Goal: Check status: Check status

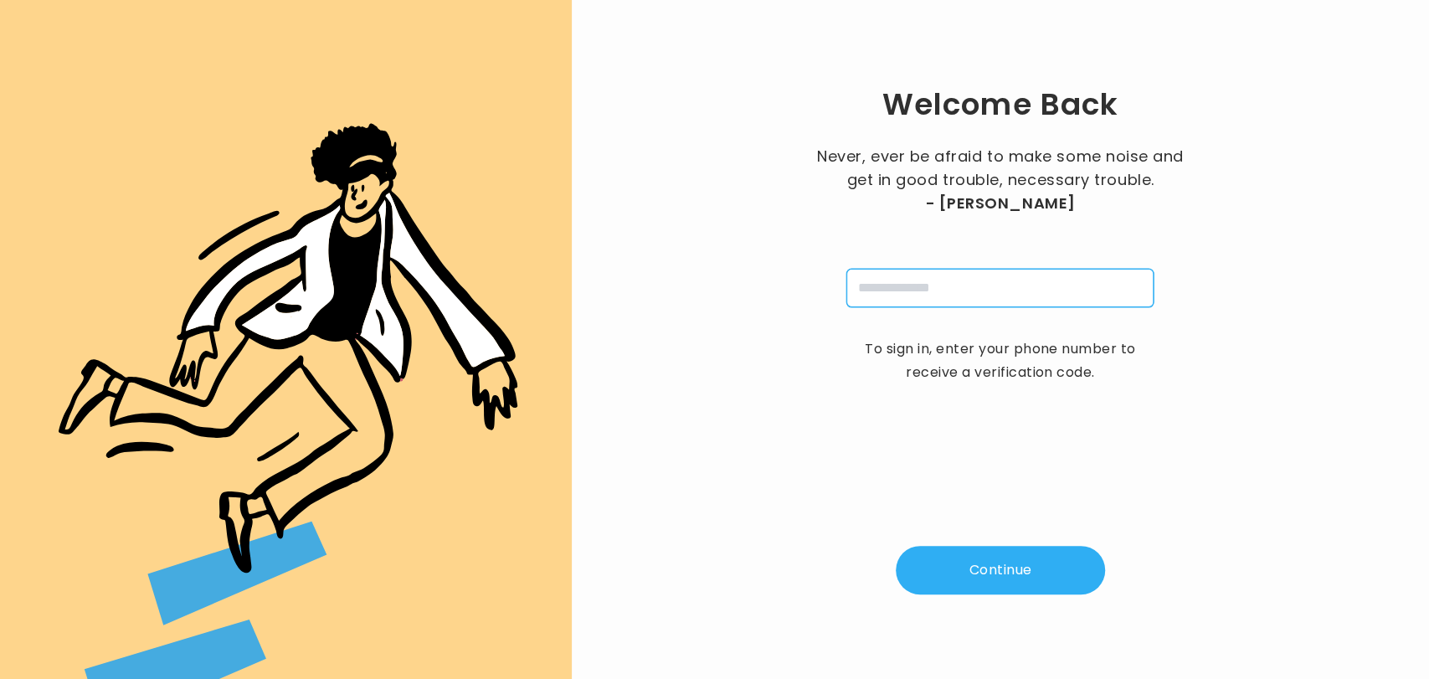
click at [906, 294] on input "tel" at bounding box center [999, 288] width 307 height 38
type input "**********"
click at [1011, 557] on button "Continue" at bounding box center [1000, 570] width 209 height 49
type input "*"
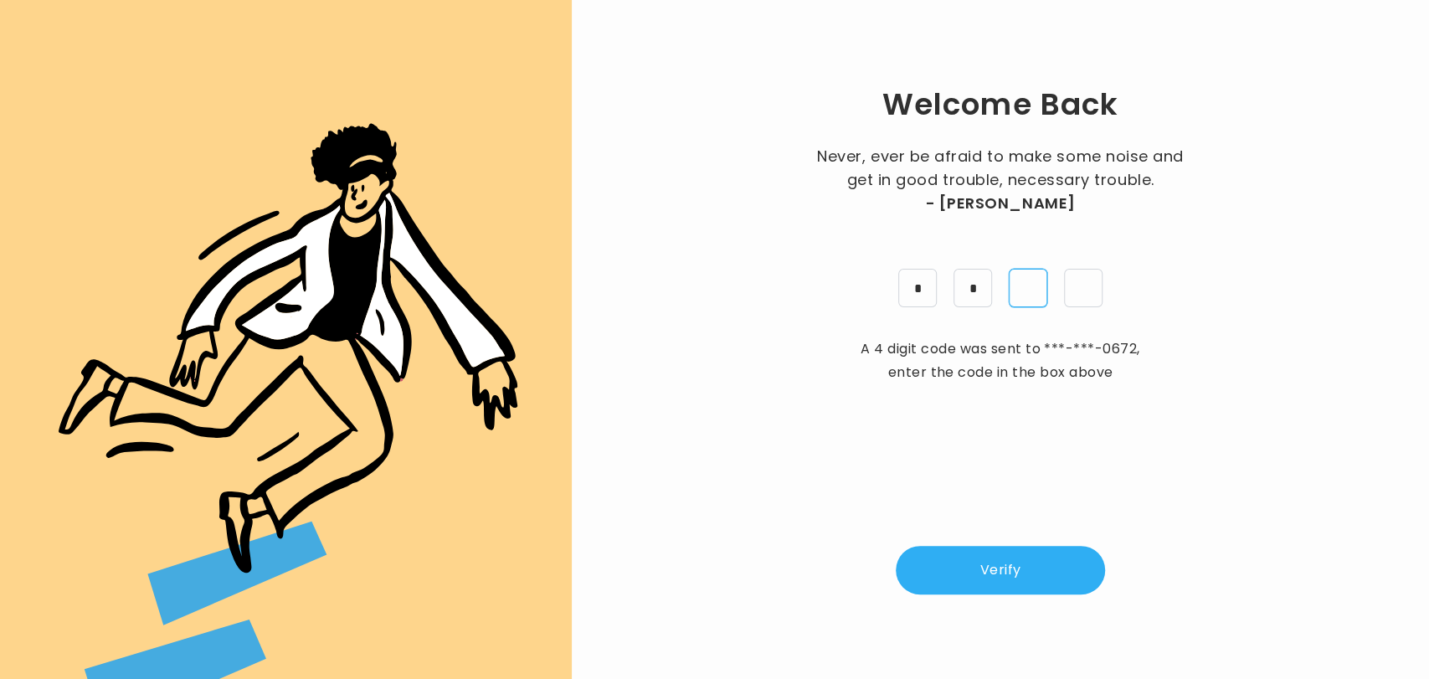
type input "*"
click at [1011, 557] on button "Verify" at bounding box center [1000, 570] width 209 height 49
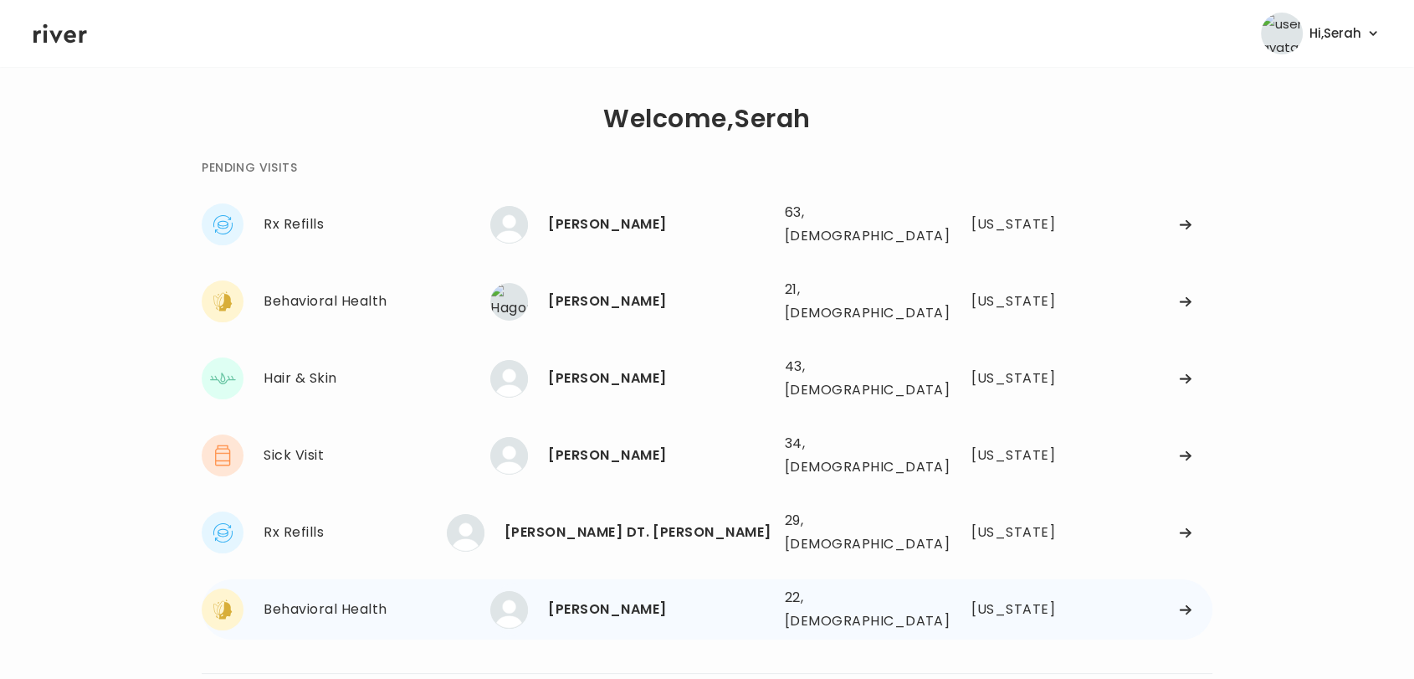
click at [589, 598] on div "Aaliyah Harris" at bounding box center [659, 609] width 223 height 23
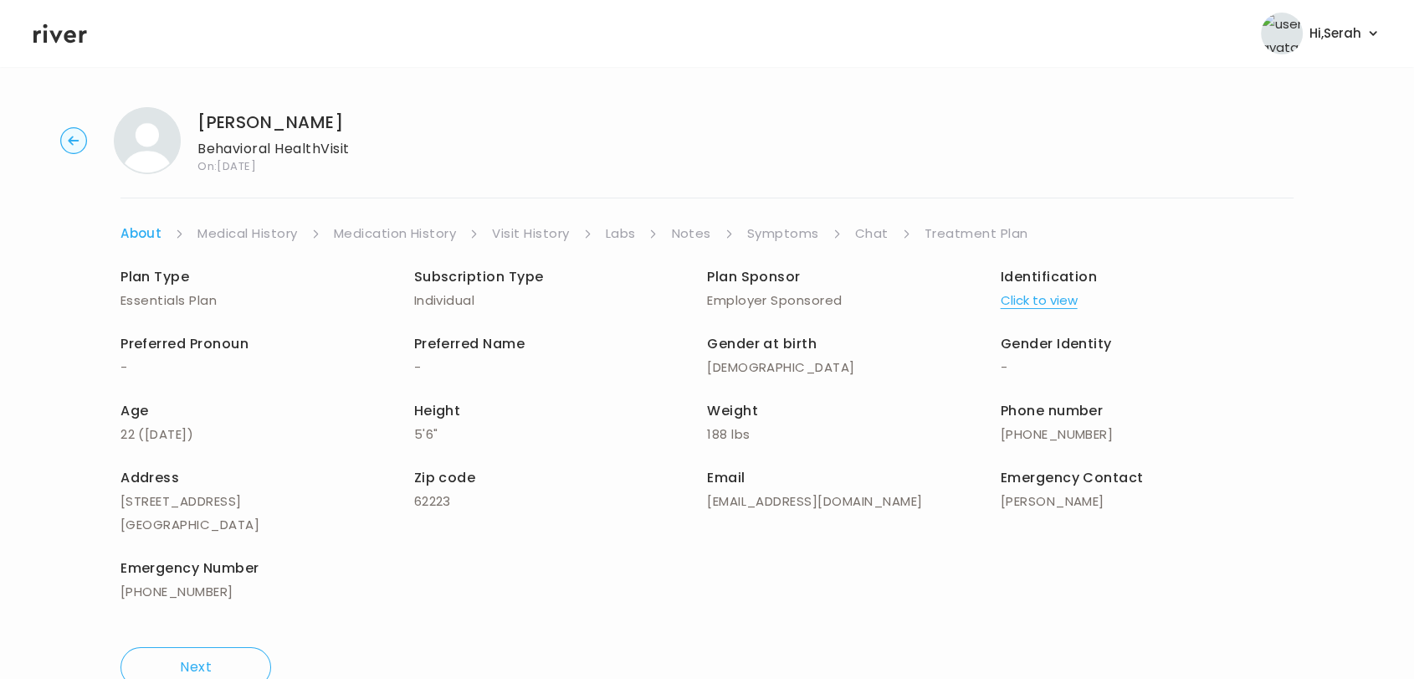
click at [776, 230] on link "Symptoms" at bounding box center [783, 233] width 72 height 23
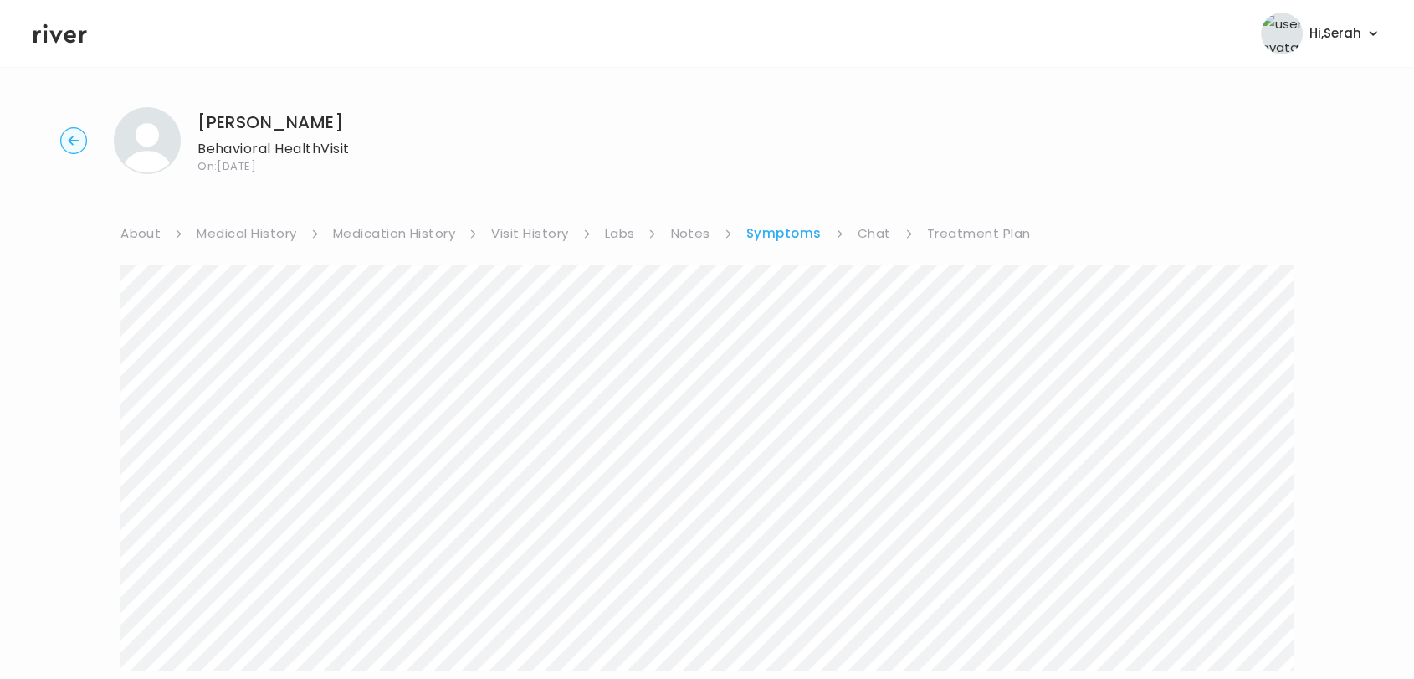
click at [858, 227] on link "Chat" at bounding box center [874, 233] width 33 height 23
click at [788, 226] on link "Symptoms" at bounding box center [783, 233] width 72 height 23
click at [299, 224] on li "Medical History" at bounding box center [258, 233] width 122 height 23
click at [289, 230] on link "Medical History" at bounding box center [247, 233] width 100 height 23
click at [418, 231] on link "Medication History" at bounding box center [401, 233] width 123 height 23
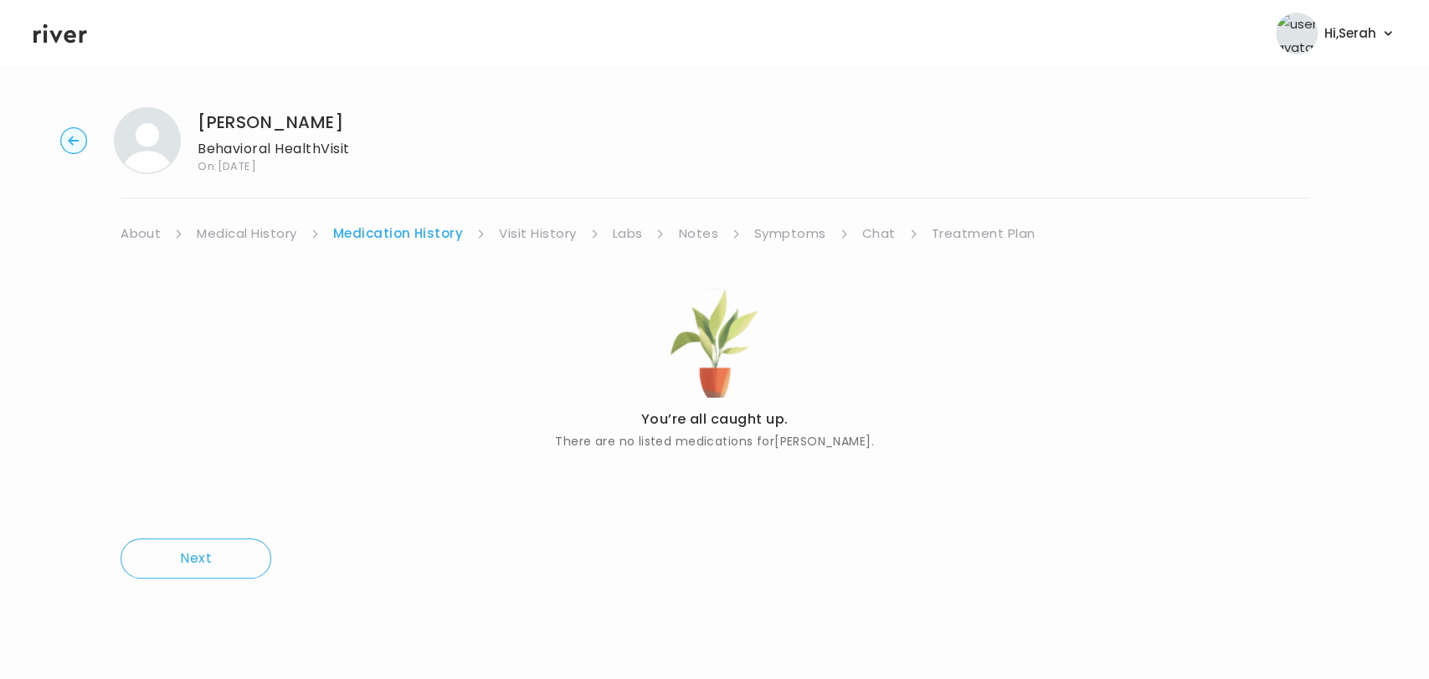
click at [863, 233] on link "Chat" at bounding box center [878, 233] width 33 height 23
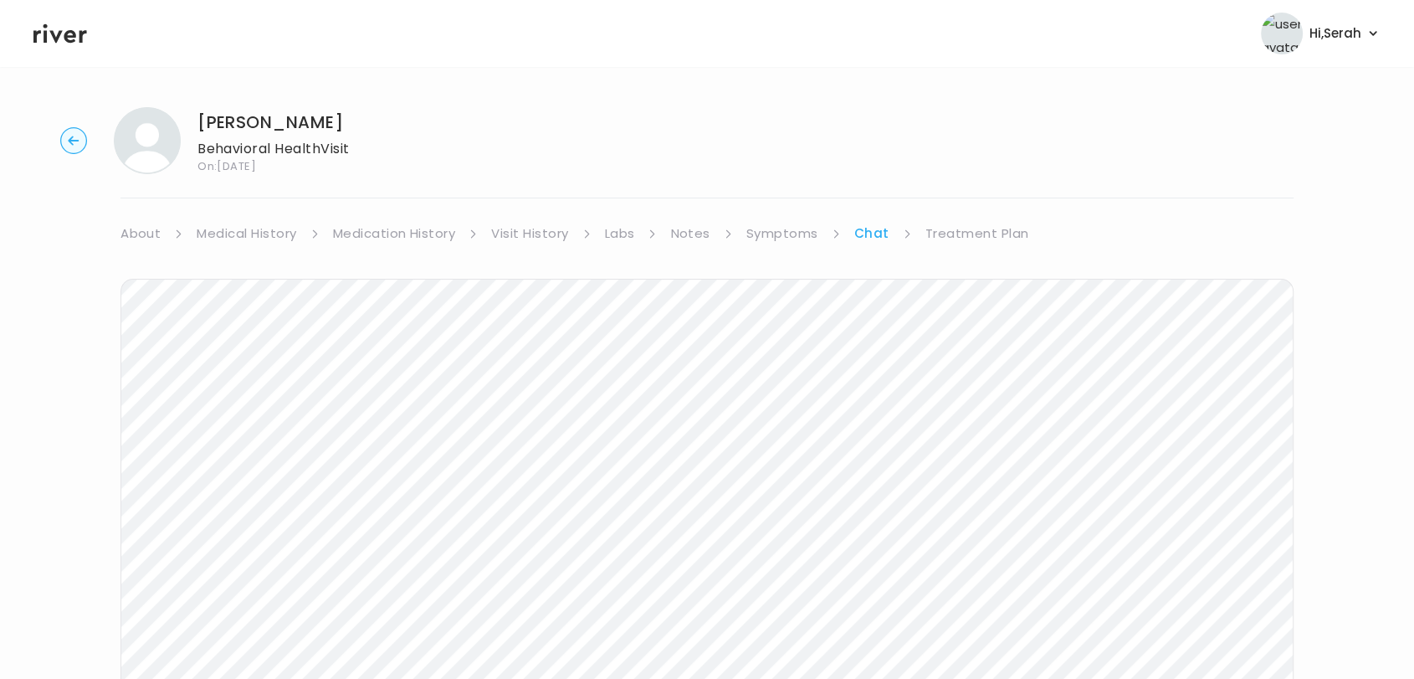
scroll to position [251, 0]
click at [51, 41] on icon at bounding box center [60, 33] width 54 height 25
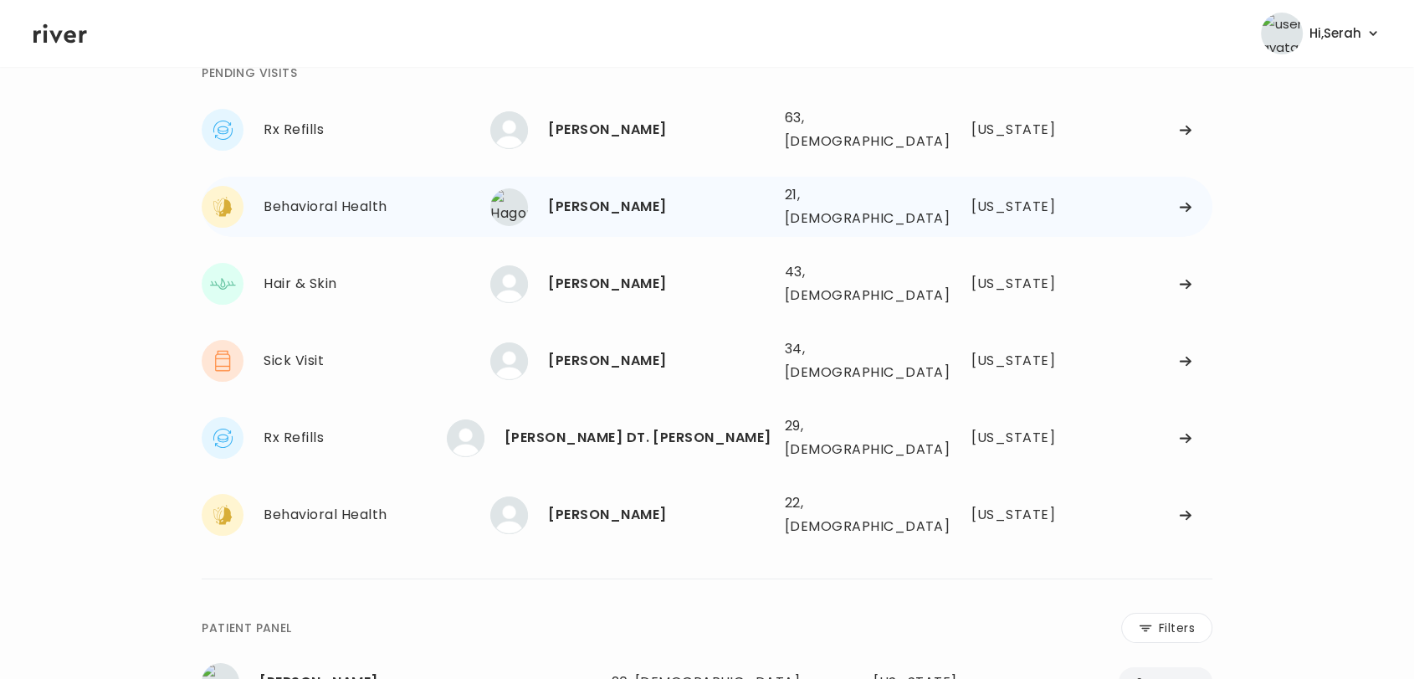
click at [582, 177] on div "Behavioral Health Hagop Cummings Hagop Cummings 21, Male See more 21, Male Texas" at bounding box center [707, 207] width 1011 height 60
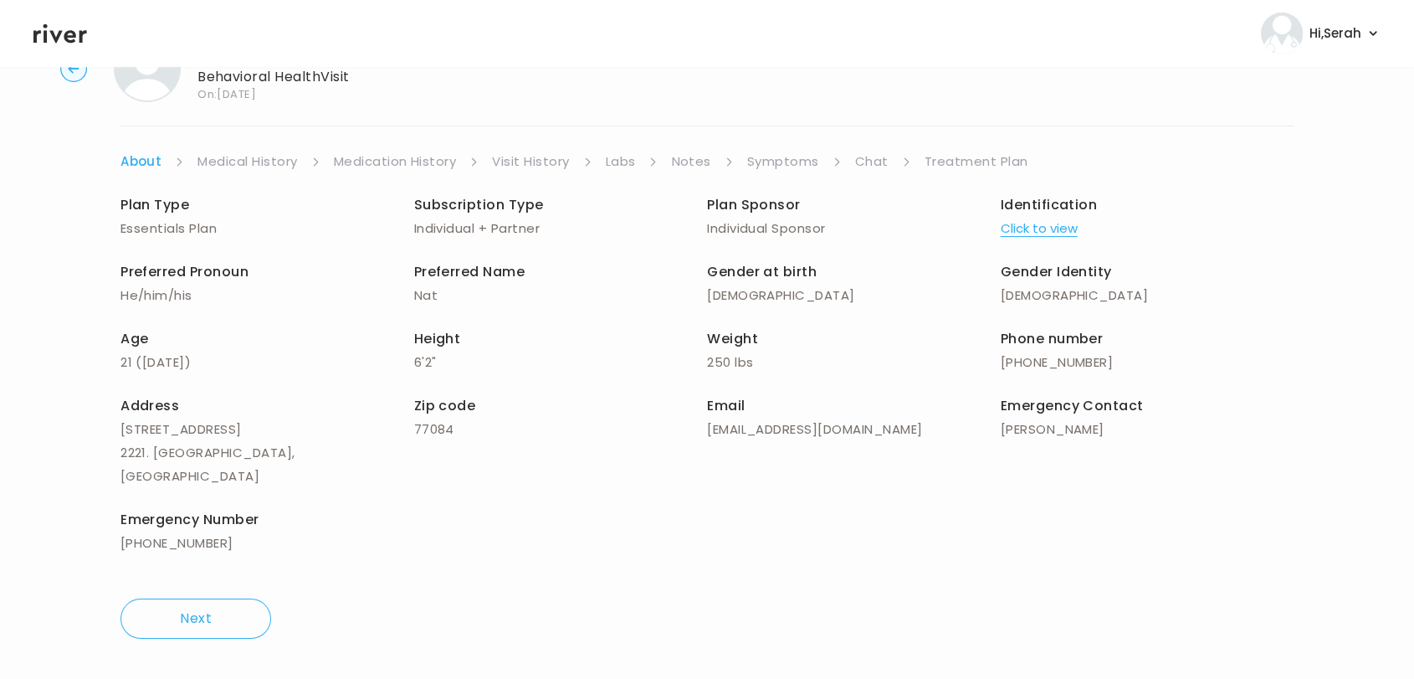
scroll to position [48, 0]
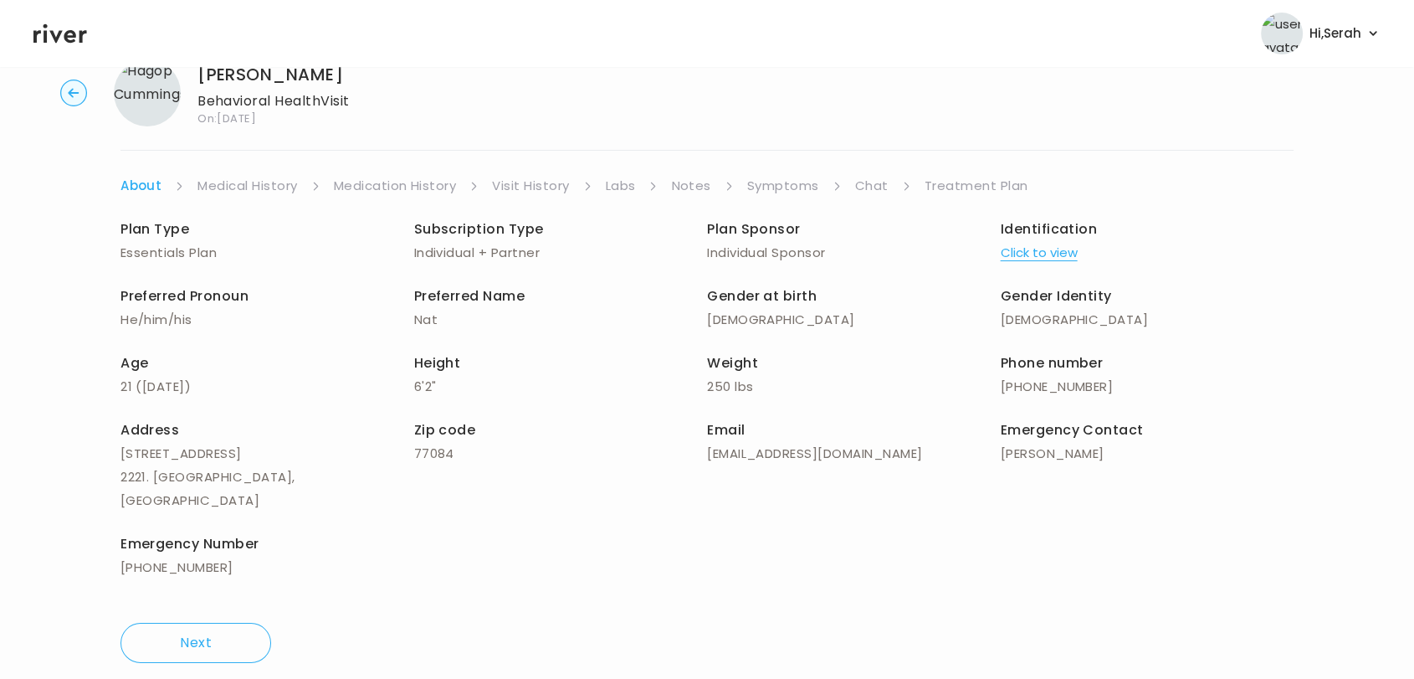
click at [763, 176] on link "Symptoms" at bounding box center [783, 185] width 72 height 23
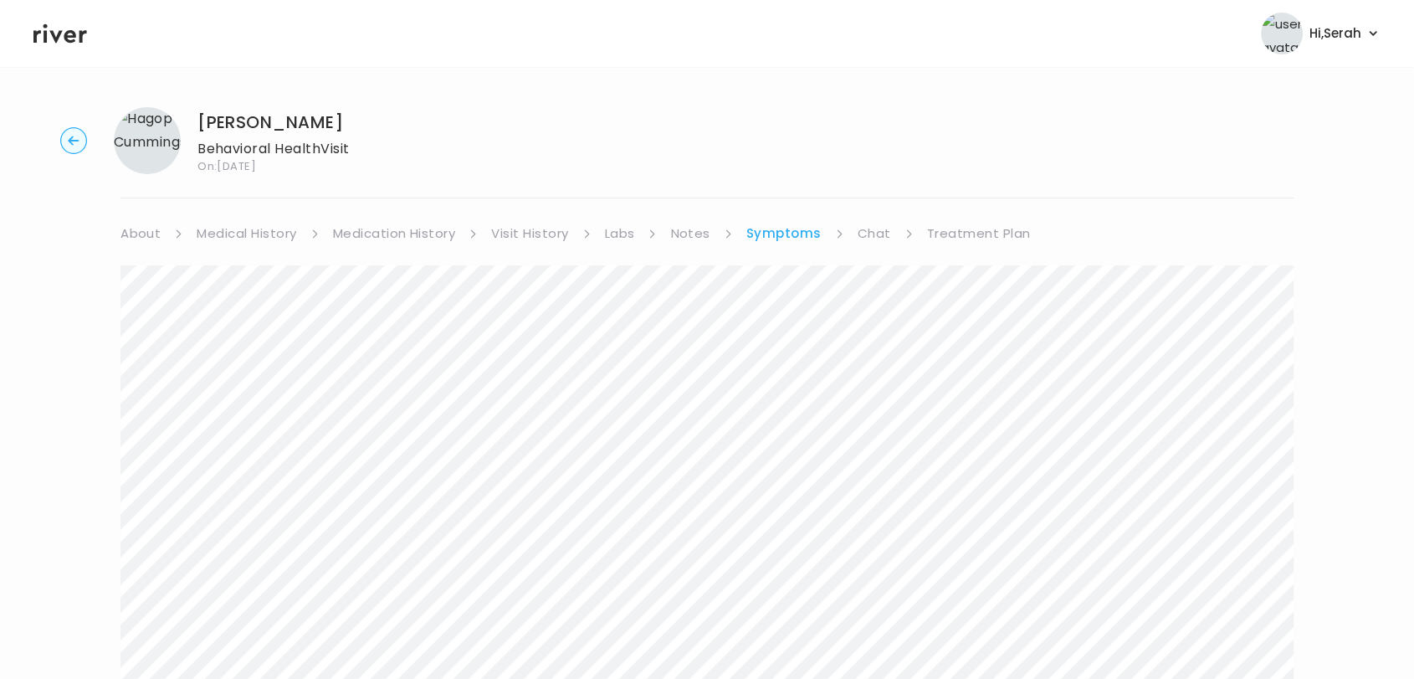
click at [256, 241] on link "Medical History" at bounding box center [247, 233] width 100 height 23
click at [813, 234] on link "Symptoms" at bounding box center [789, 233] width 72 height 23
click at [872, 231] on link "Chat" at bounding box center [874, 233] width 33 height 23
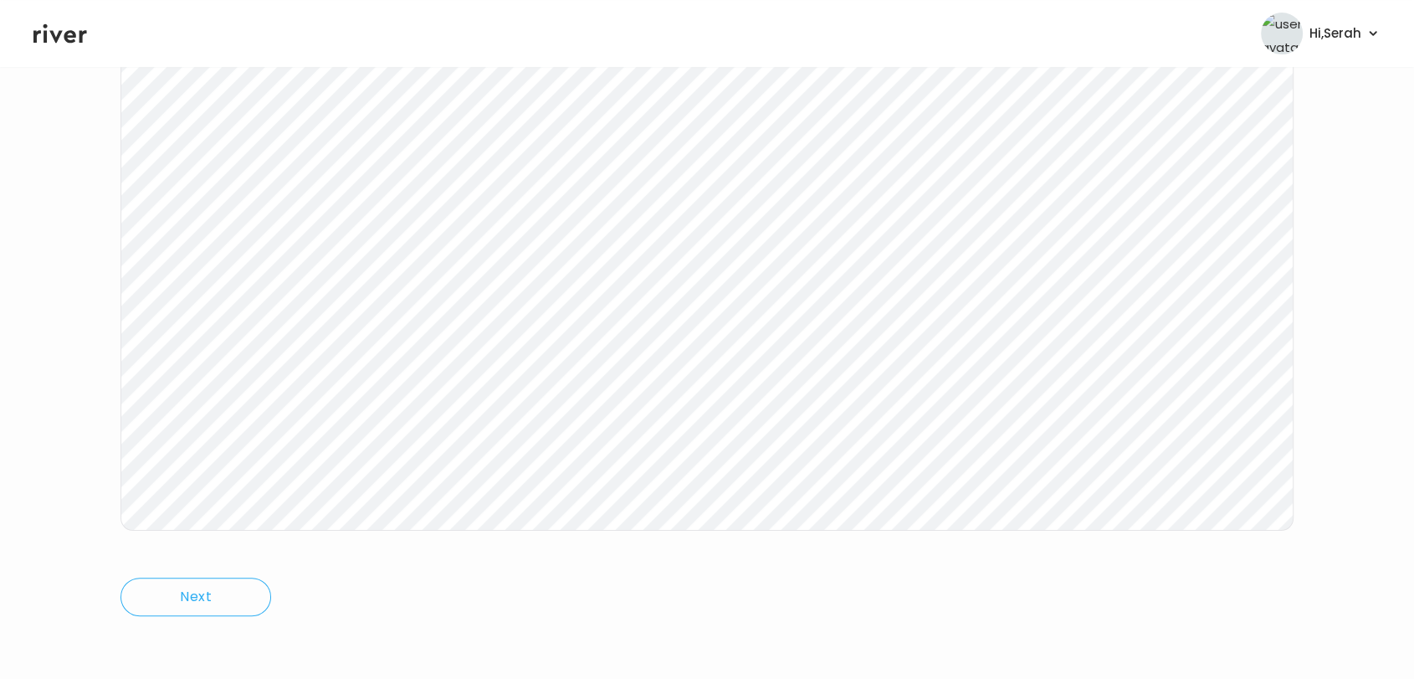
scroll to position [251, 0]
click at [55, 36] on icon at bounding box center [60, 33] width 54 height 25
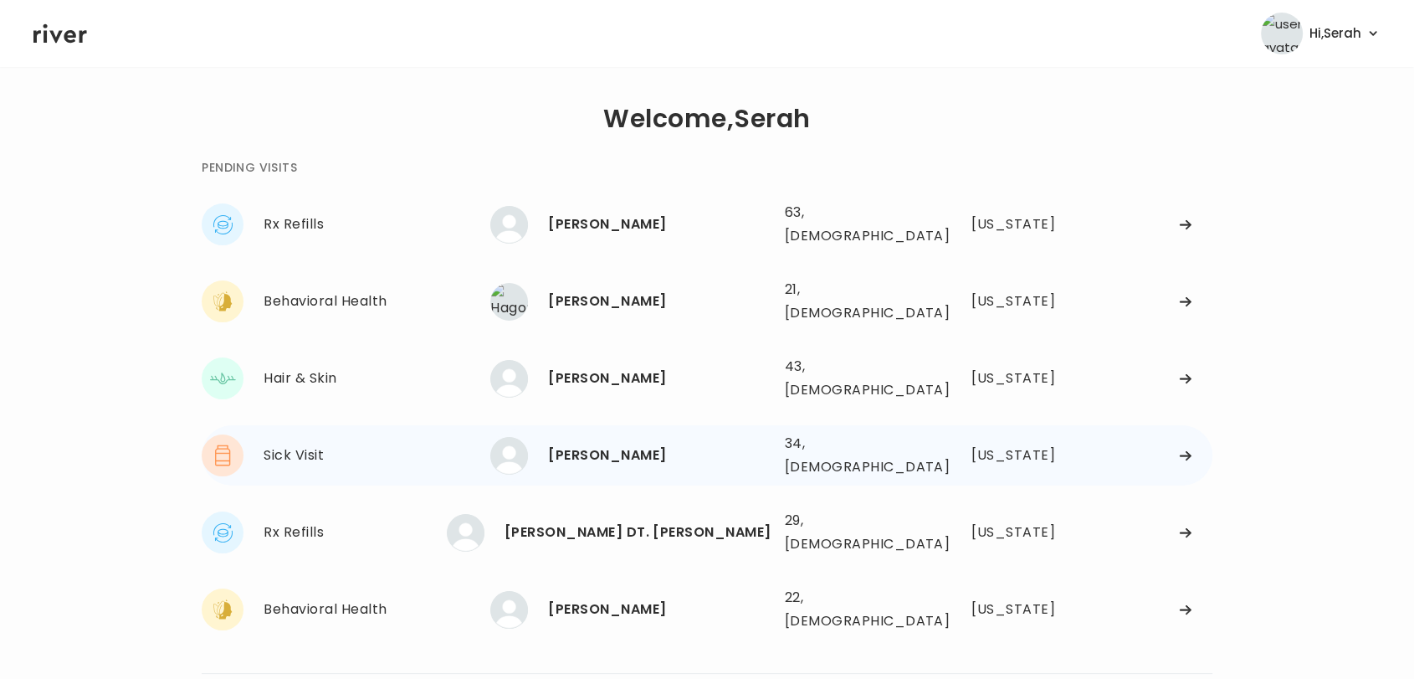
click at [590, 444] on div "Theresa Rogers" at bounding box center [659, 455] width 223 height 23
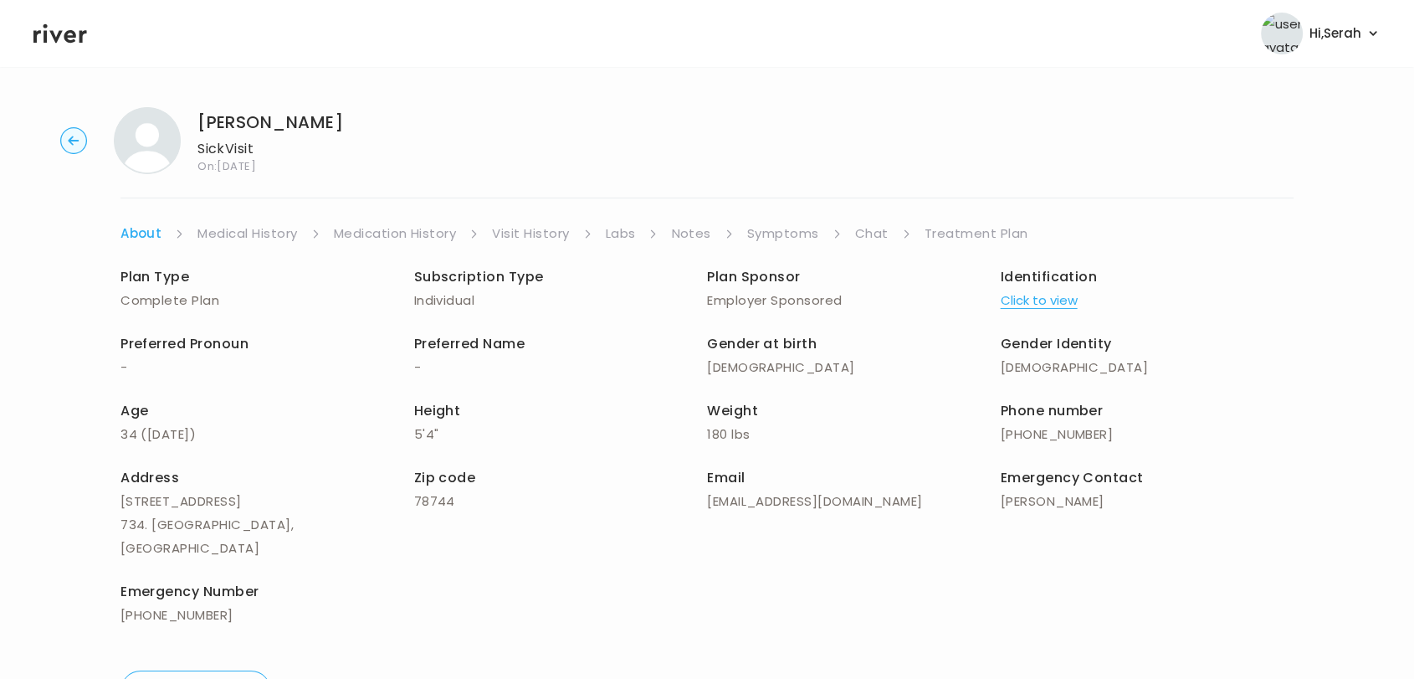
click at [783, 228] on link "Symptoms" at bounding box center [783, 233] width 72 height 23
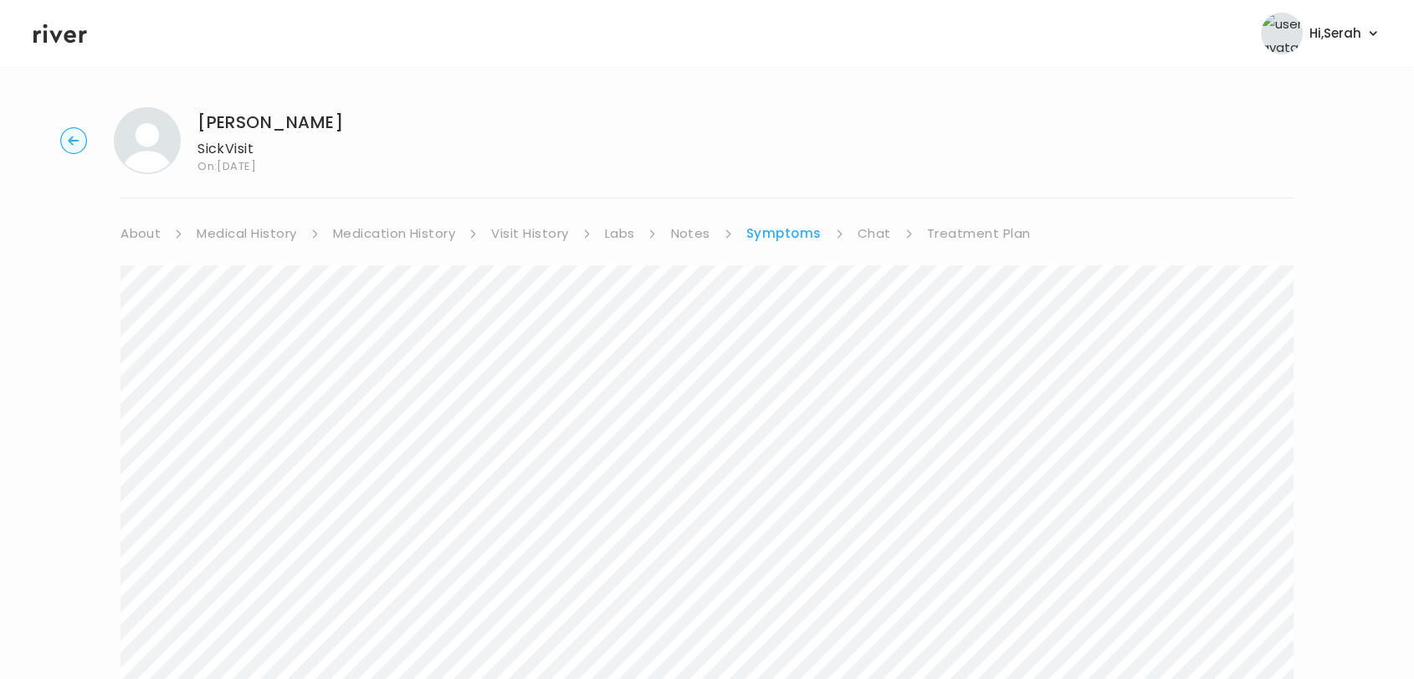
scroll to position [221, 0]
click at [778, 458] on html "Hi, Serah Profile Logout Theresa Rogers Sick Visit On: 08 Oct 2025 About Medica…" at bounding box center [707, 118] width 1414 height 679
click at [683, 633] on div "Next" at bounding box center [707, 331] width 1173 height 614
click at [603, 222] on ul "About Medical History Medication History Visit History Labs Notes Symptoms Chat…" at bounding box center [707, 233] width 1173 height 23
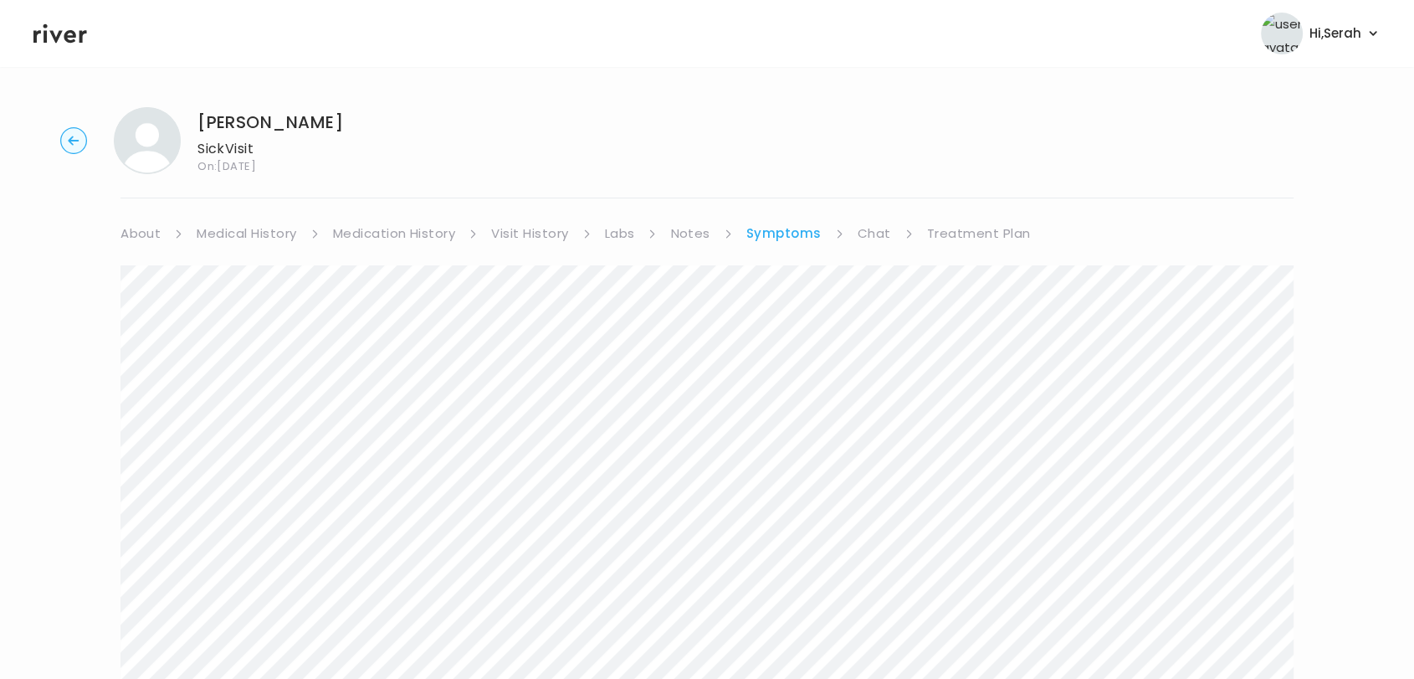
click at [616, 227] on link "Labs" at bounding box center [620, 233] width 30 height 23
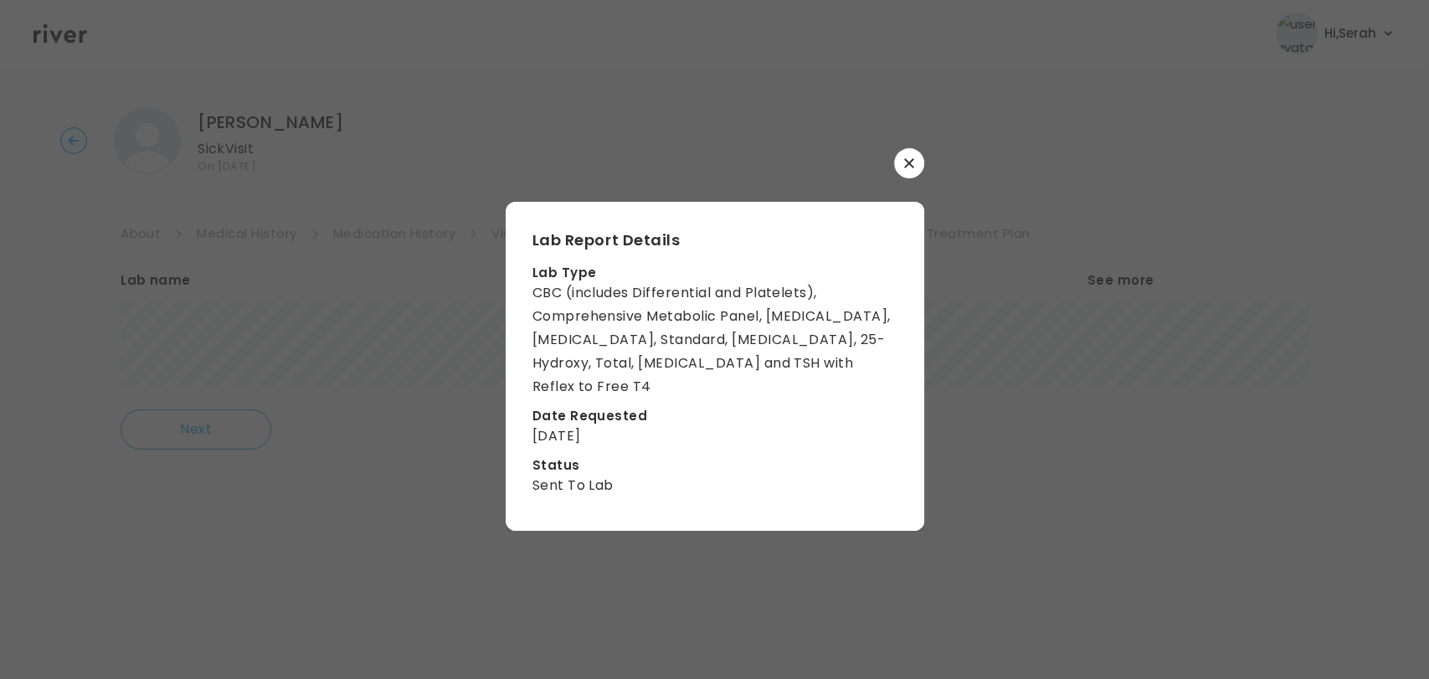
click at [910, 168] on icon "button" at bounding box center [908, 163] width 9 height 9
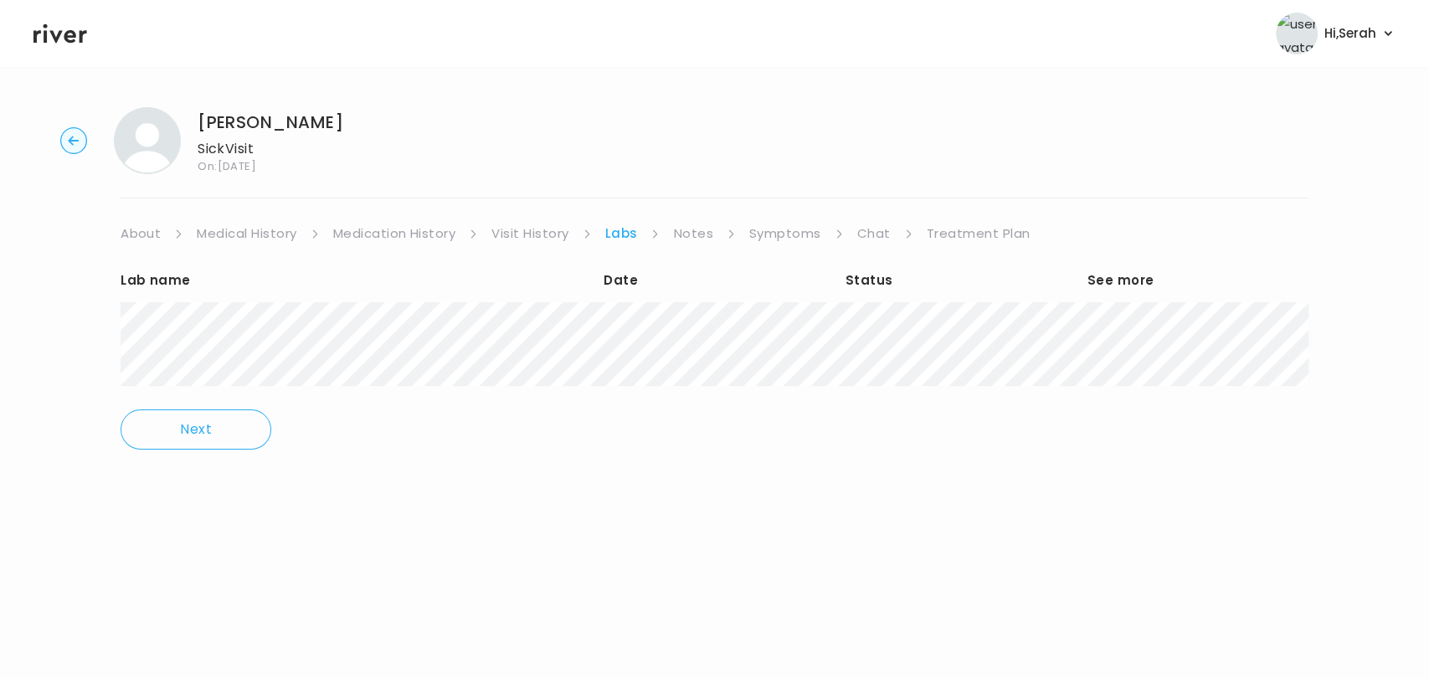
click at [867, 223] on link "Chat" at bounding box center [873, 233] width 33 height 23
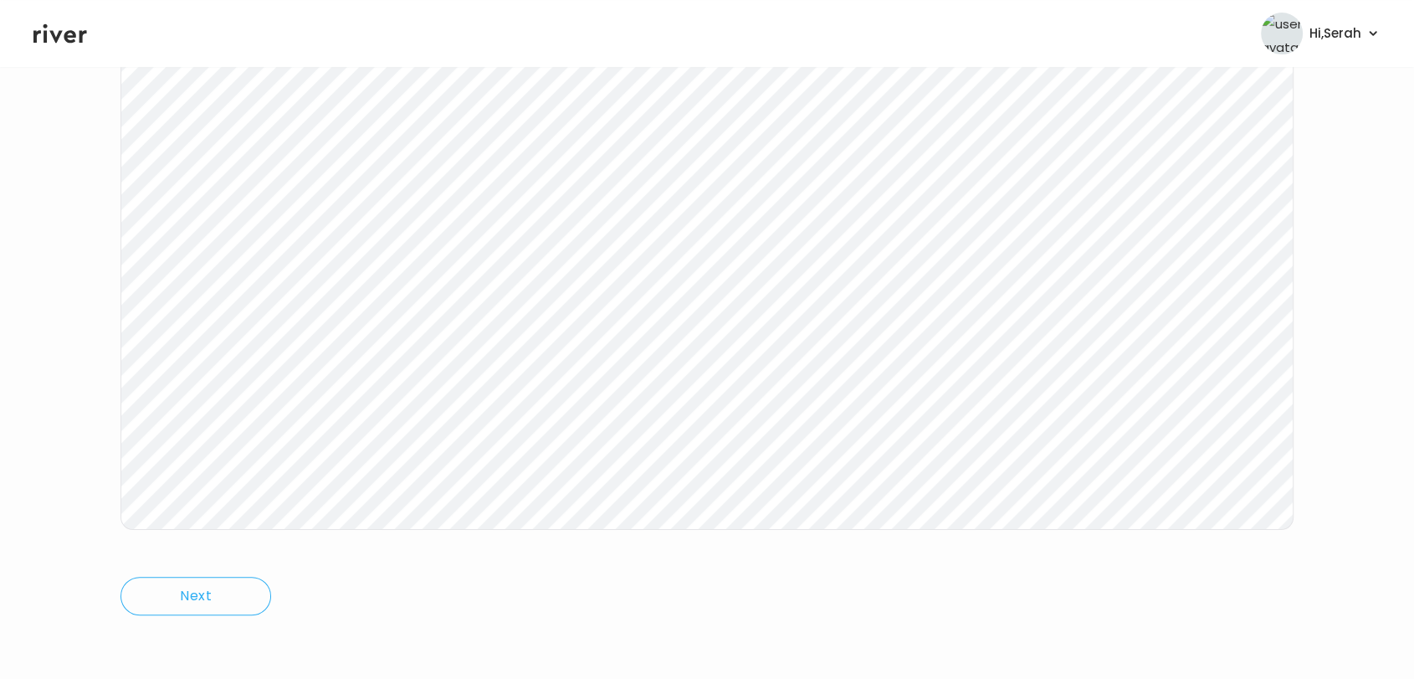
click at [67, 31] on icon at bounding box center [60, 33] width 54 height 19
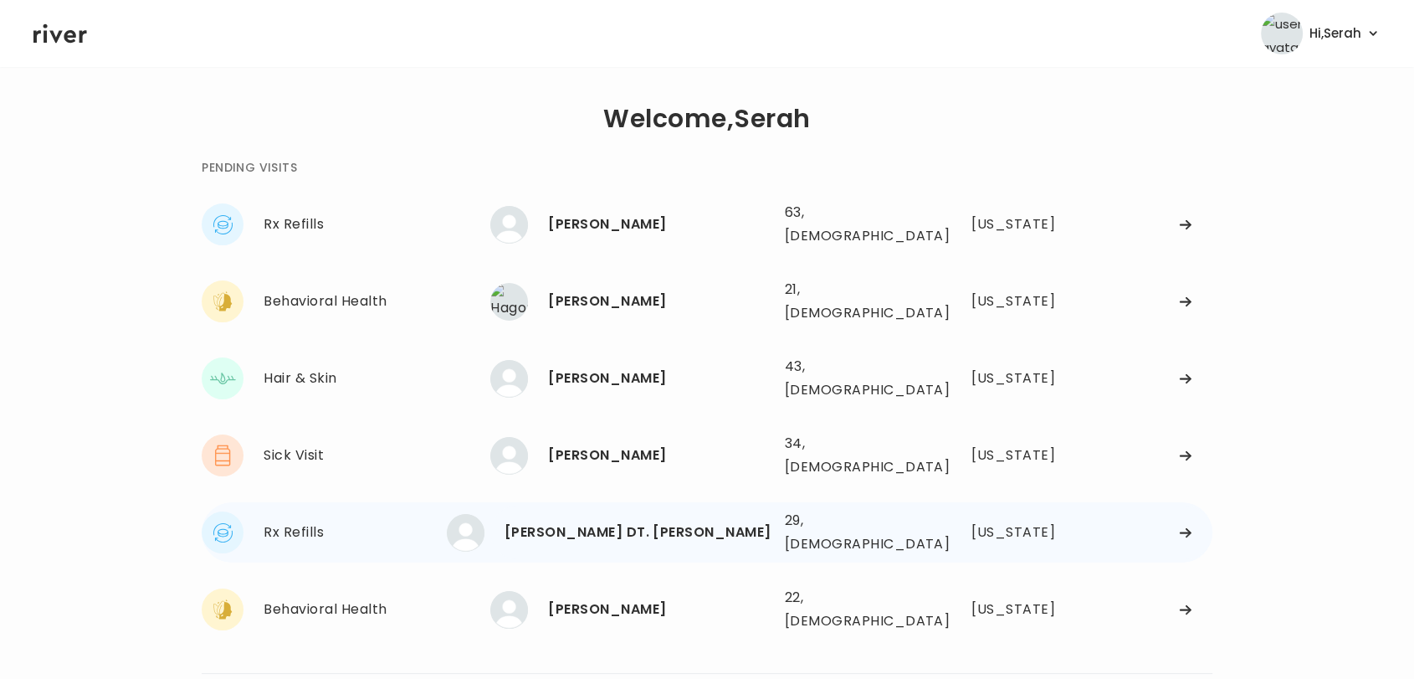
click at [592, 521] on div "MELISSA DT. GOMEZ" at bounding box center [638, 532] width 267 height 23
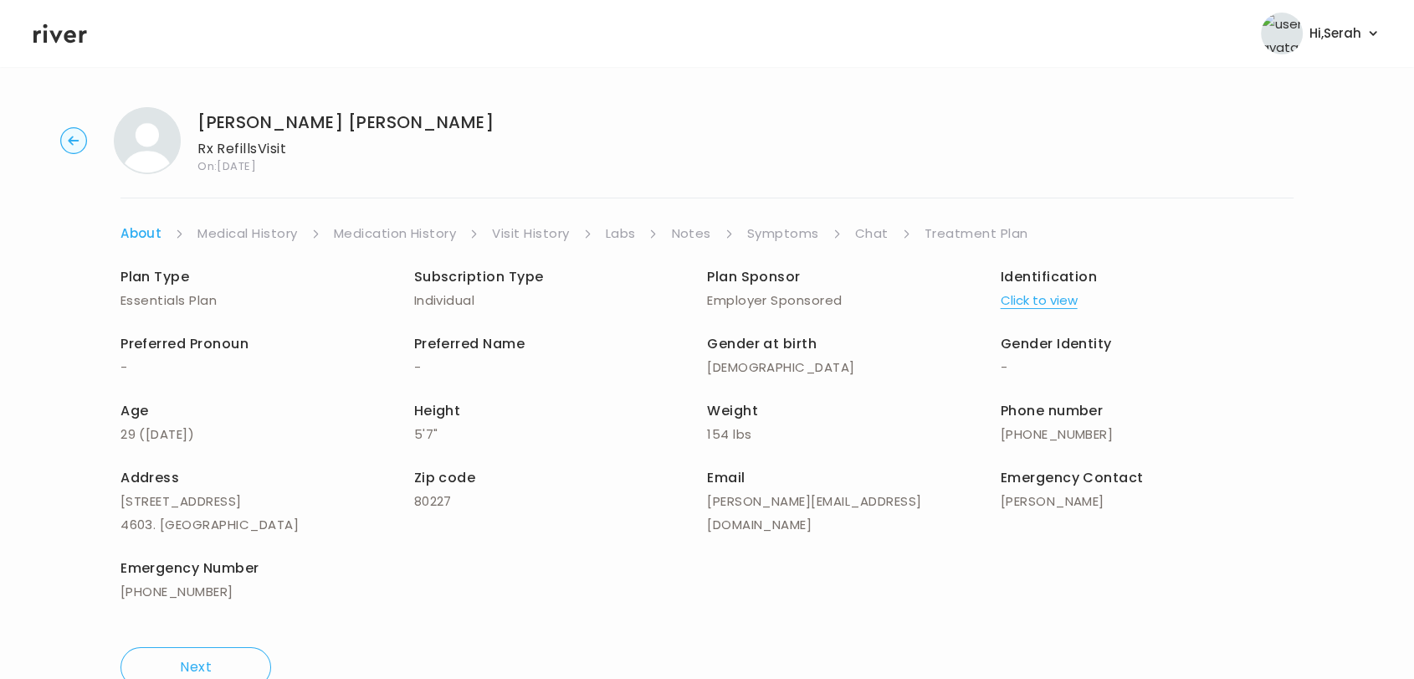
click at [793, 231] on link "Symptoms" at bounding box center [783, 233] width 72 height 23
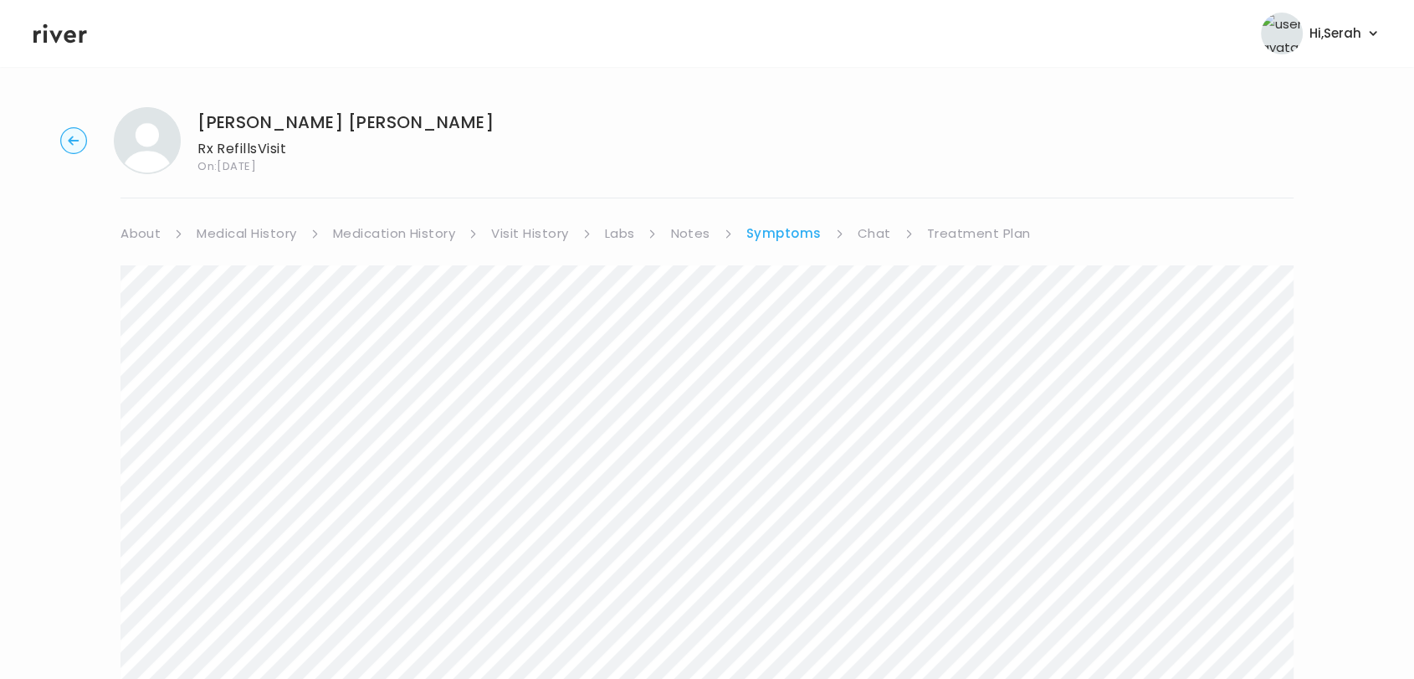
scroll to position [408, 0]
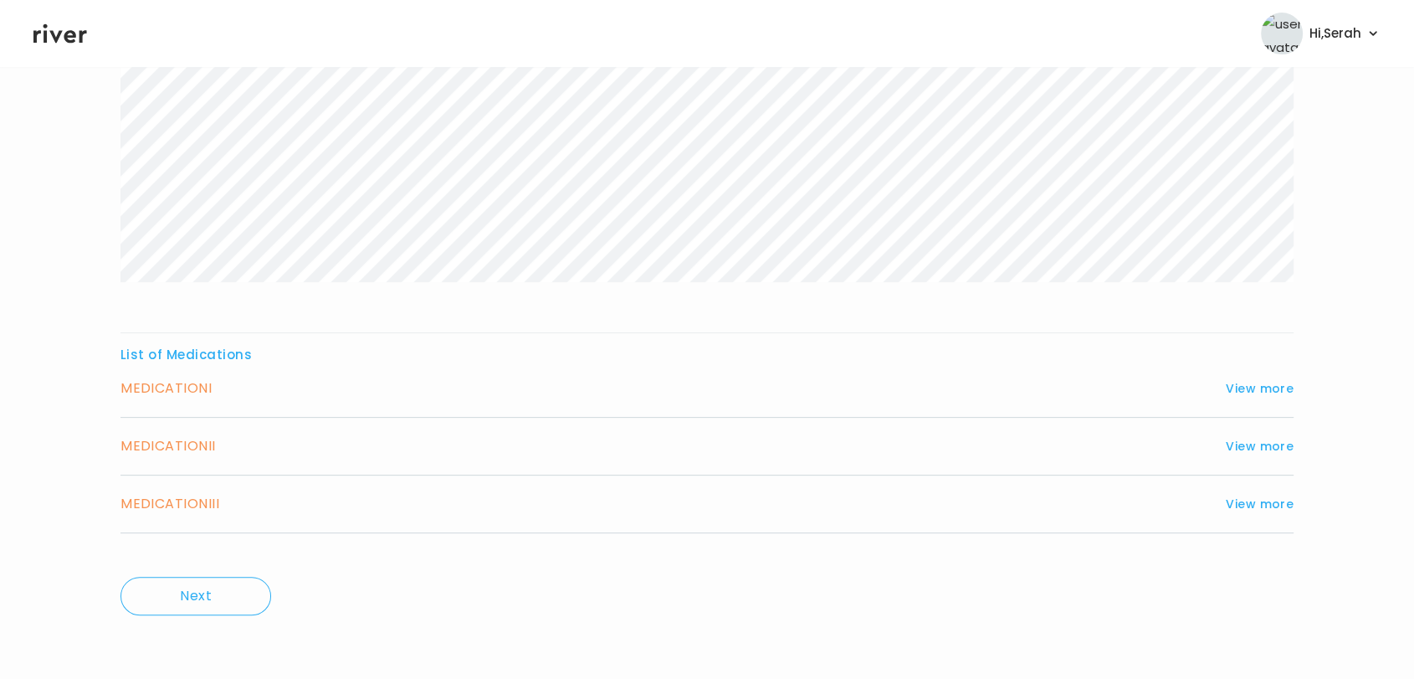
click at [1224, 380] on div "MEDICATION I View more" at bounding box center [707, 388] width 1173 height 23
click at [1239, 388] on button "View more" at bounding box center [1260, 388] width 68 height 20
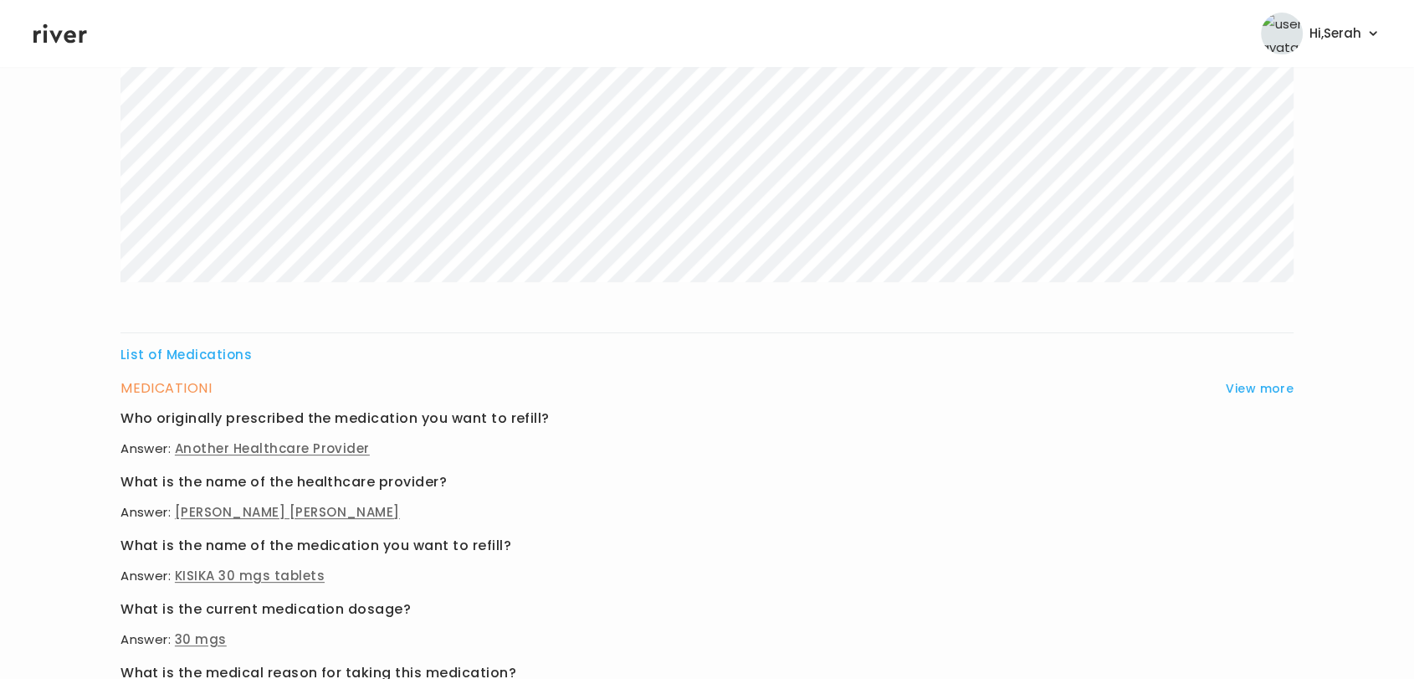
click at [63, 49] on header "Hi, Serah Profile Logout" at bounding box center [707, 33] width 1414 height 67
click at [60, 38] on icon at bounding box center [60, 33] width 54 height 25
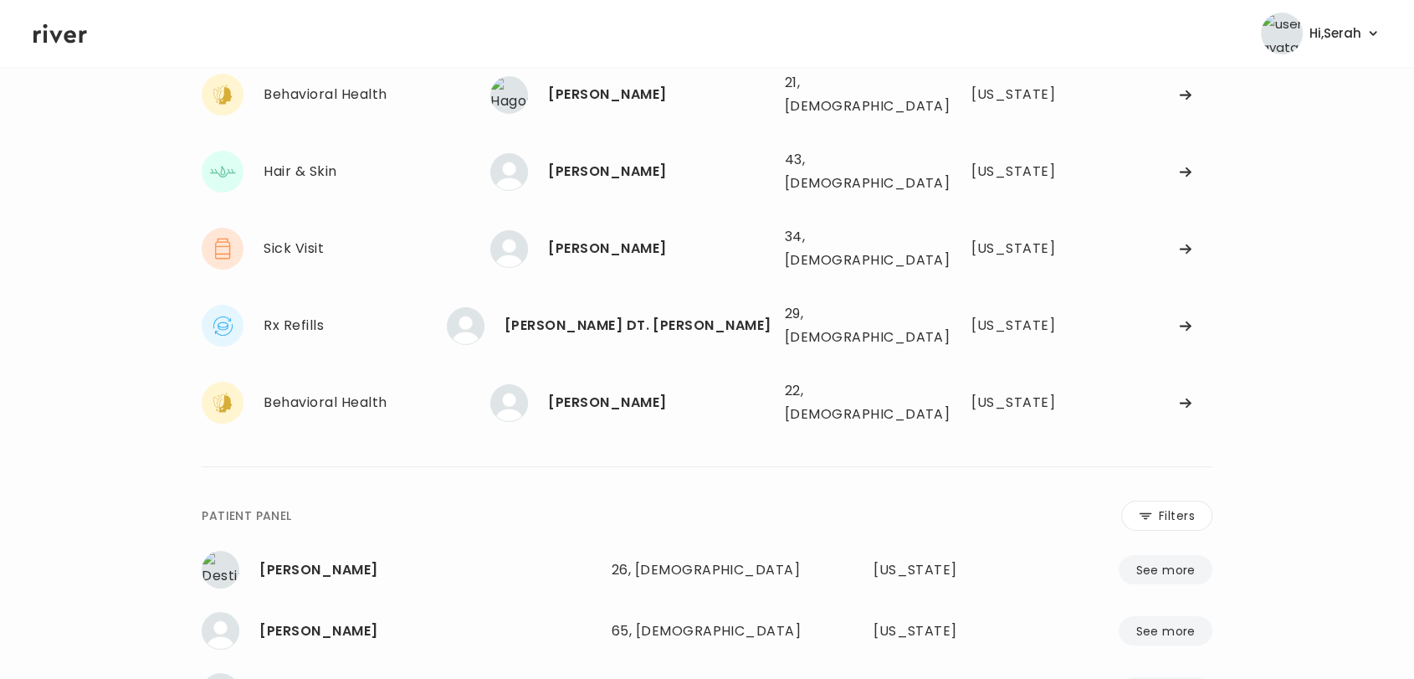
scroll to position [196, 0]
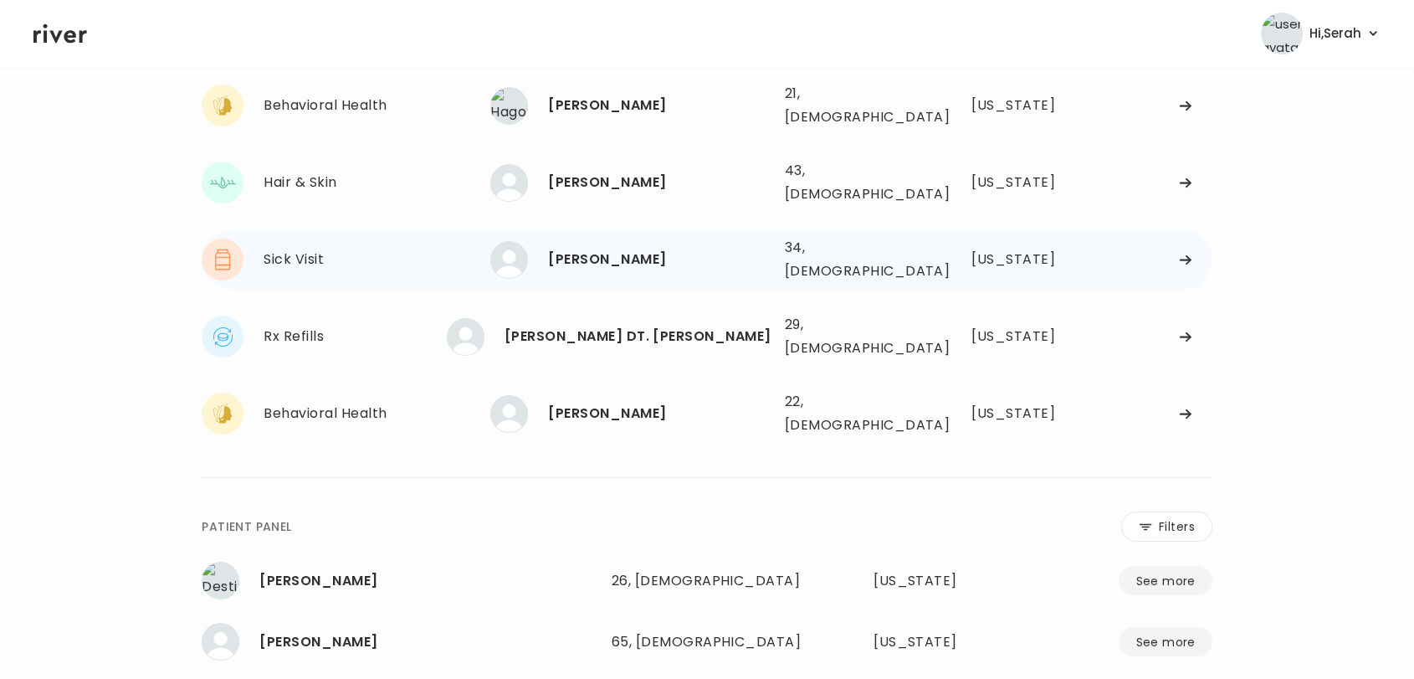
click at [614, 248] on div "Theresa Rogers" at bounding box center [659, 259] width 223 height 23
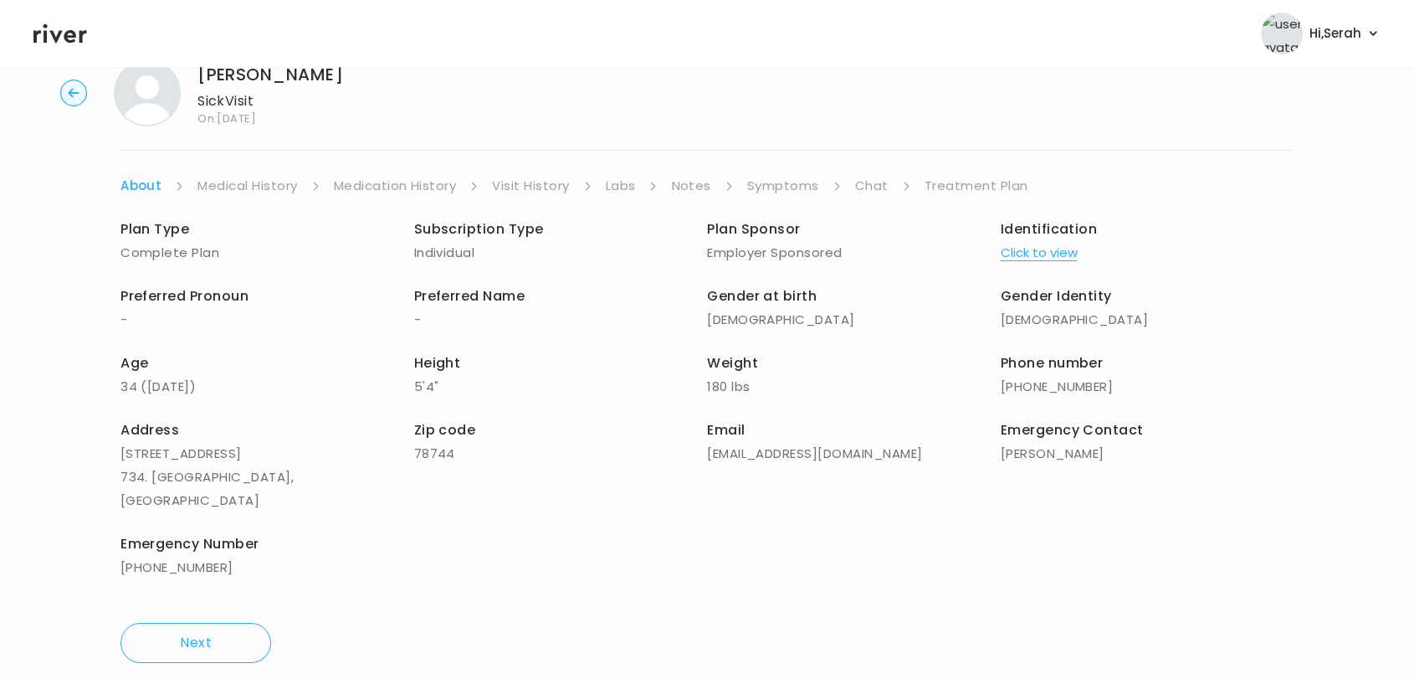
click at [785, 177] on link "Symptoms" at bounding box center [783, 185] width 72 height 23
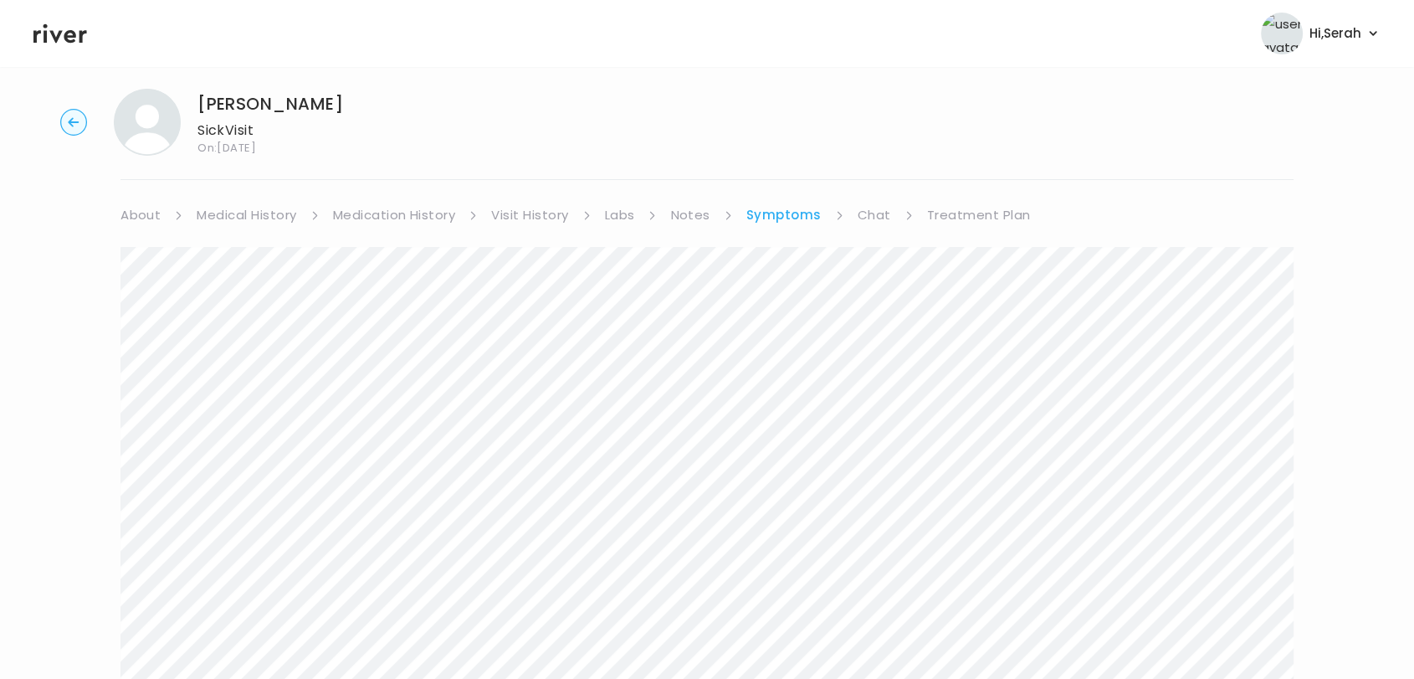
scroll to position [12, 0]
click at [878, 216] on link "Chat" at bounding box center [874, 221] width 33 height 23
click at [64, 42] on icon at bounding box center [60, 33] width 54 height 25
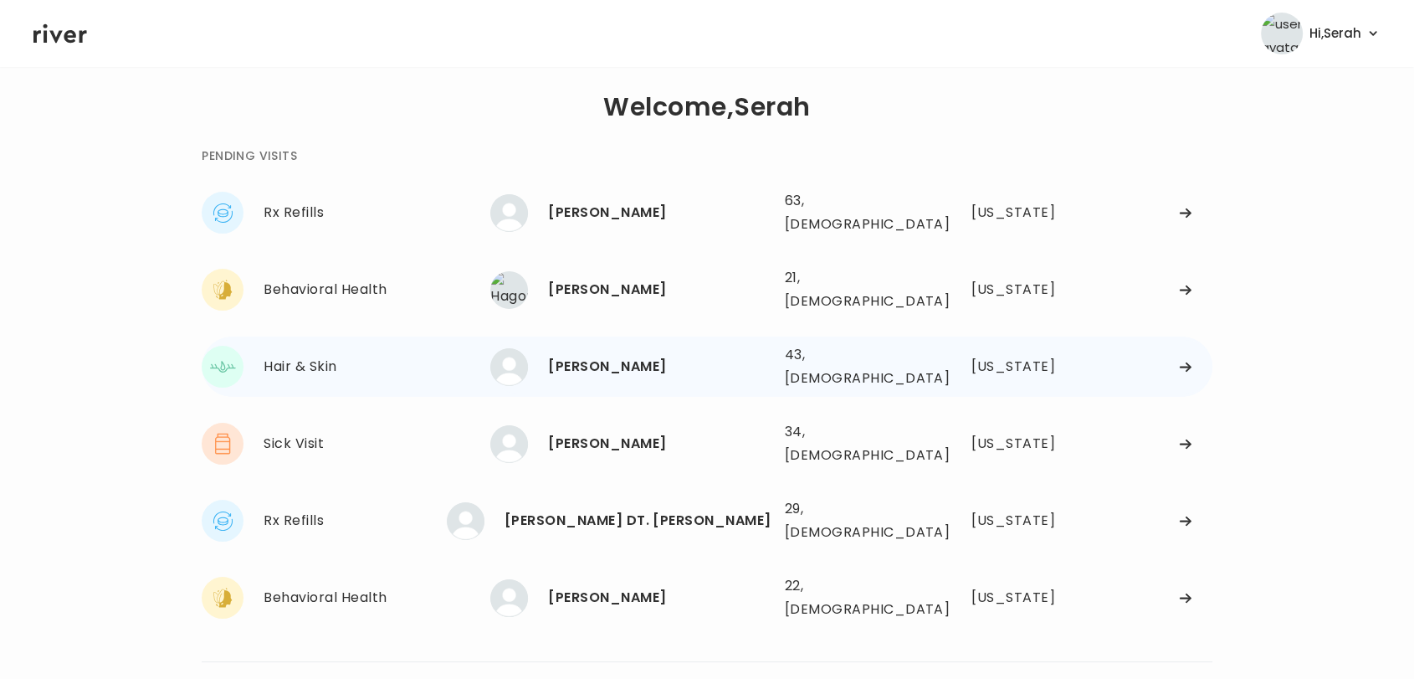
click at [577, 355] on div "monica marling" at bounding box center [659, 366] width 223 height 23
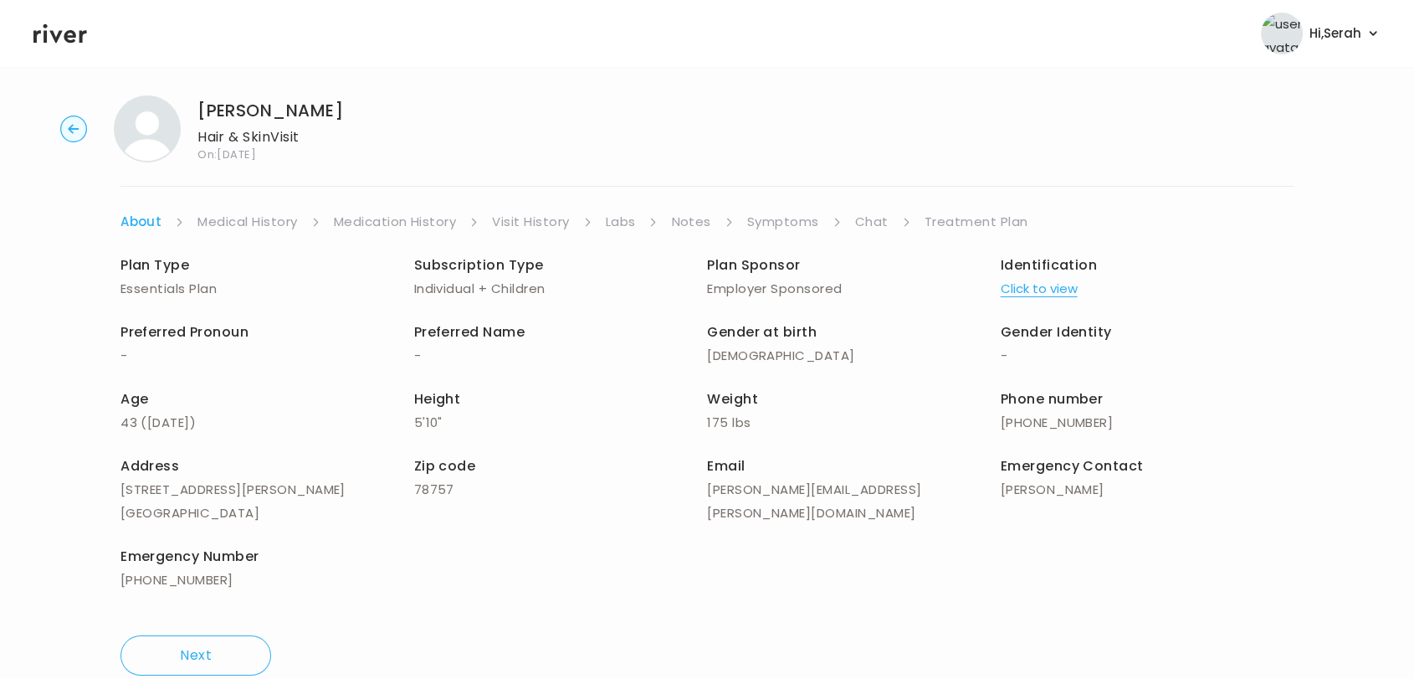
click at [798, 213] on link "Symptoms" at bounding box center [783, 221] width 72 height 23
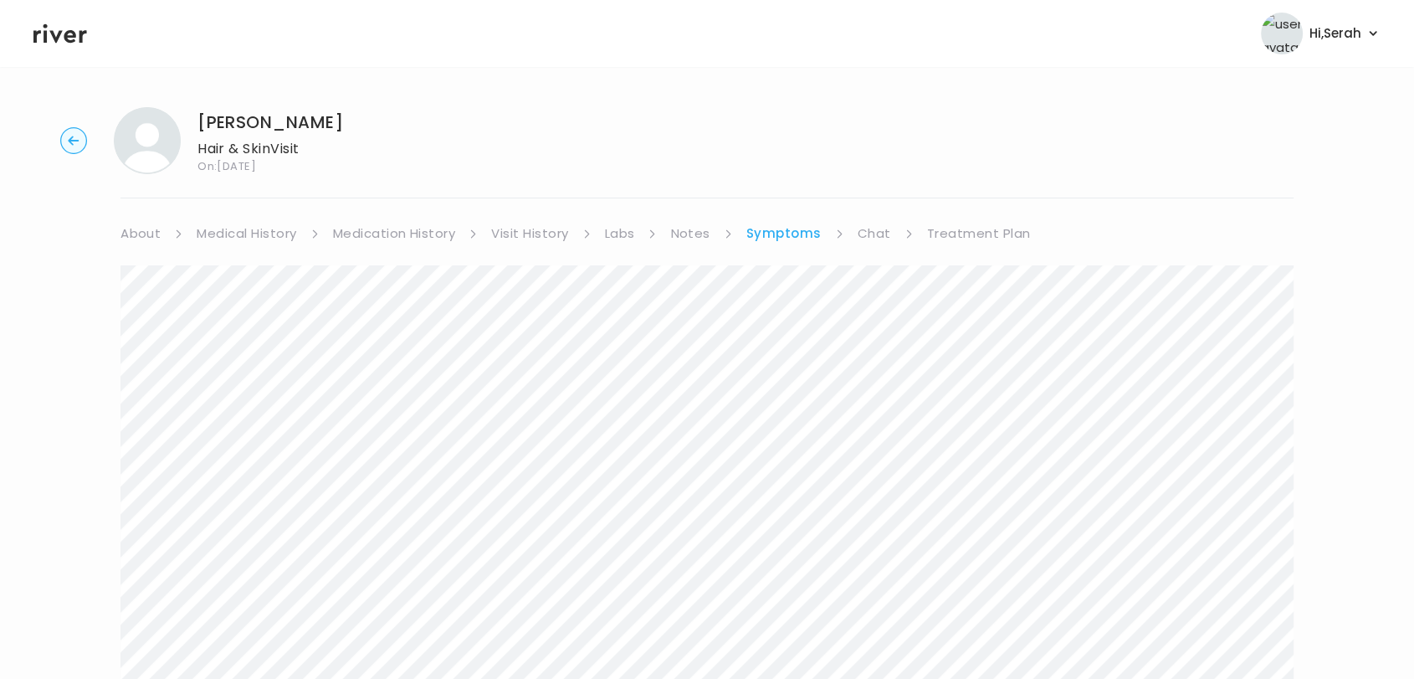
click at [865, 228] on link "Chat" at bounding box center [874, 233] width 33 height 23
click at [53, 46] on header "Hi, Serah Profile Logout" at bounding box center [707, 33] width 1414 height 67
click at [54, 42] on icon at bounding box center [60, 33] width 54 height 25
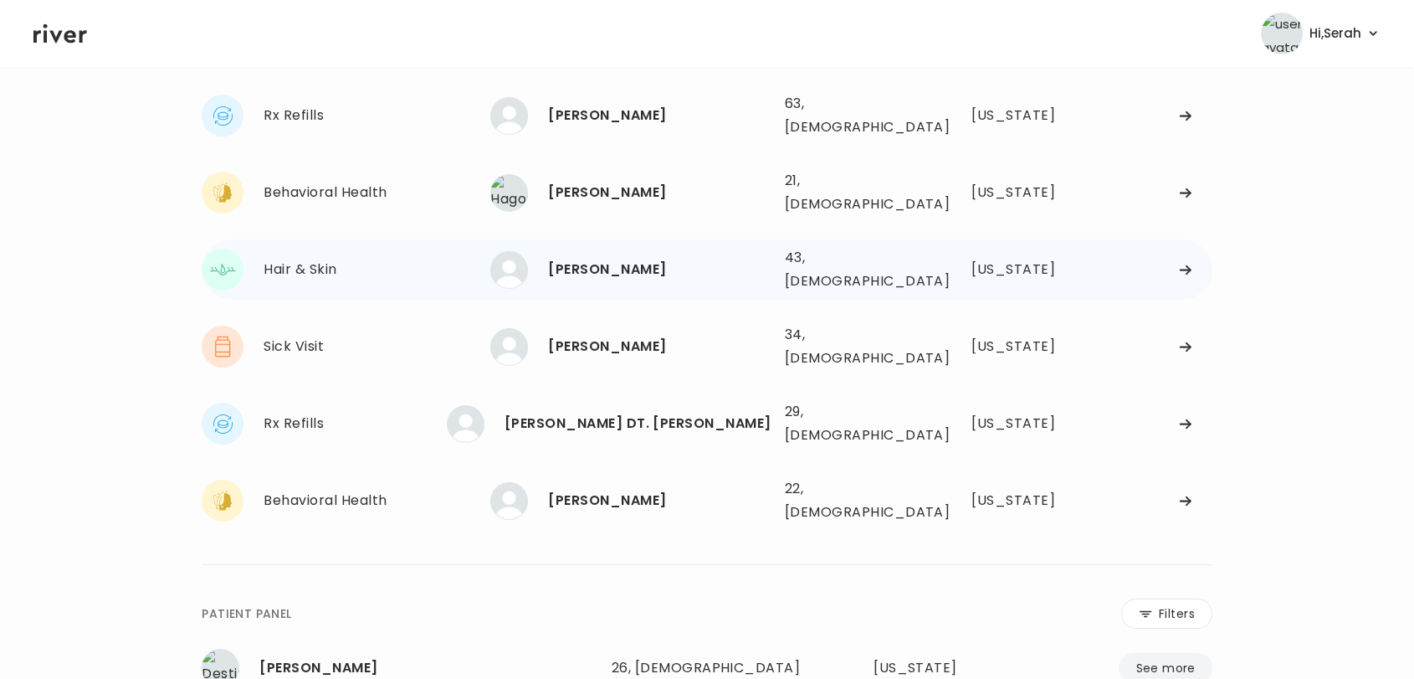
scroll to position [110, 0]
click at [571, 105] on div "TOMMY JENKINS" at bounding box center [659, 114] width 223 height 23
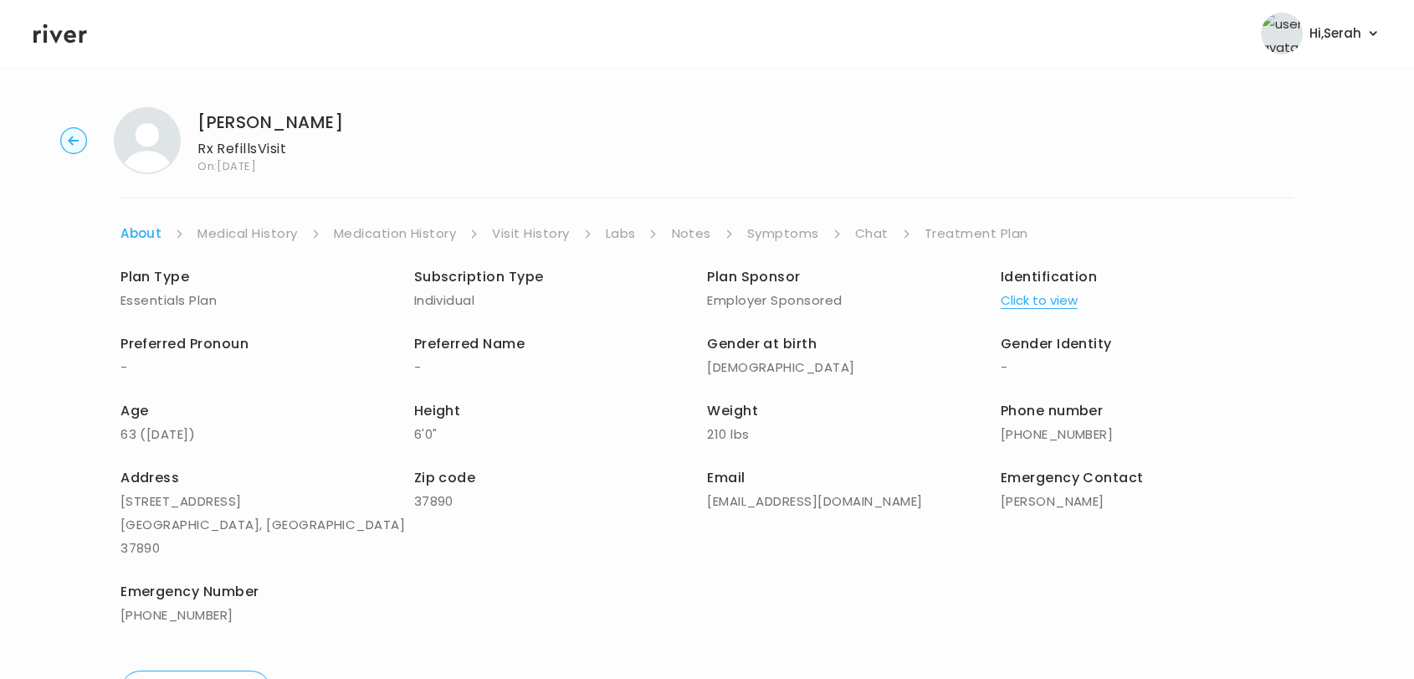
click at [781, 249] on div "Plan Type Essentials Plan Subscription Type Individual Plan Sponsor Employer Sp…" at bounding box center [707, 447] width 1173 height 405
click at [792, 243] on link "Symptoms" at bounding box center [783, 233] width 72 height 23
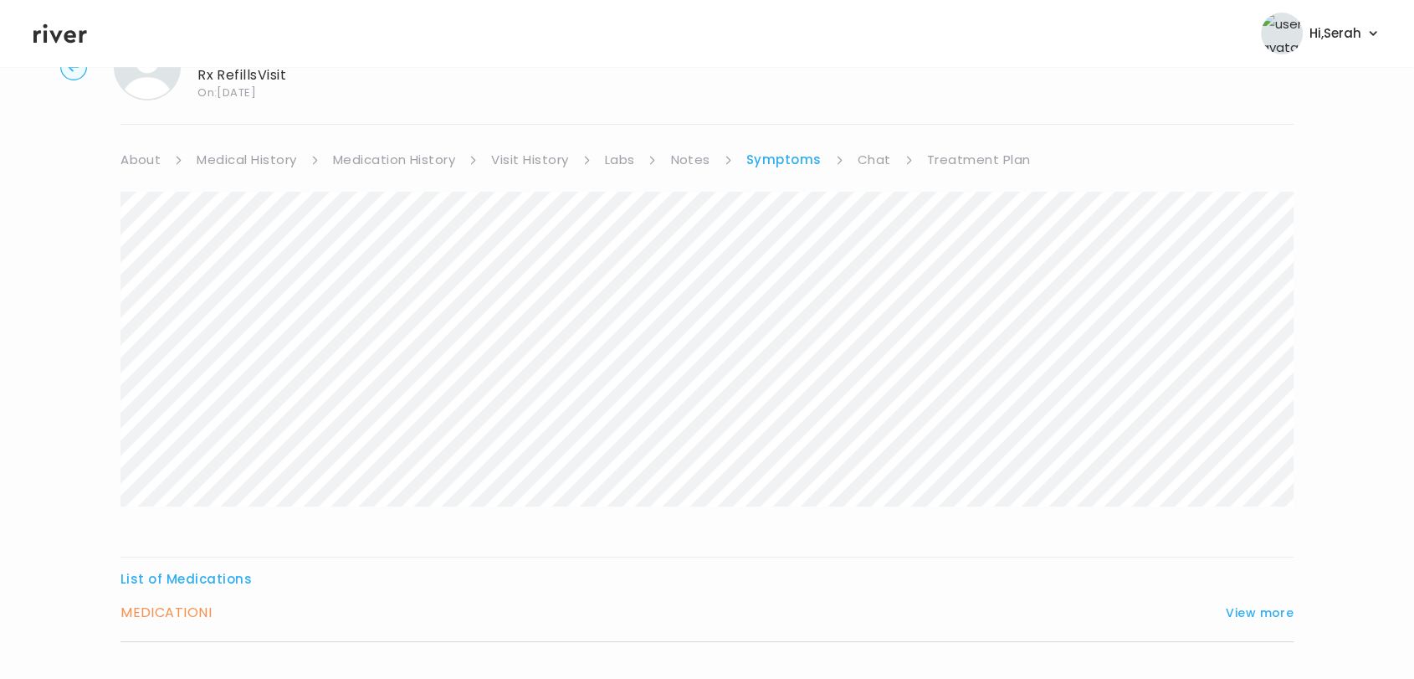
scroll to position [182, 0]
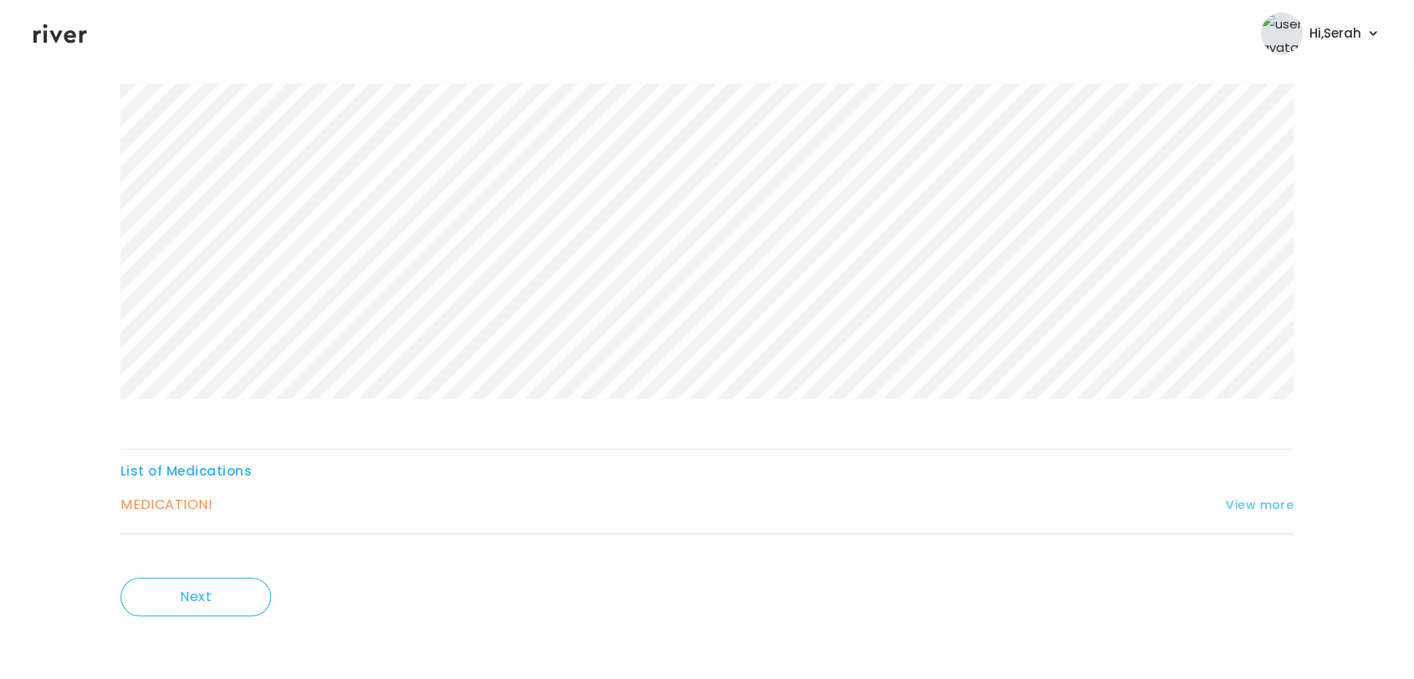
click at [1242, 504] on button "View more" at bounding box center [1260, 505] width 68 height 20
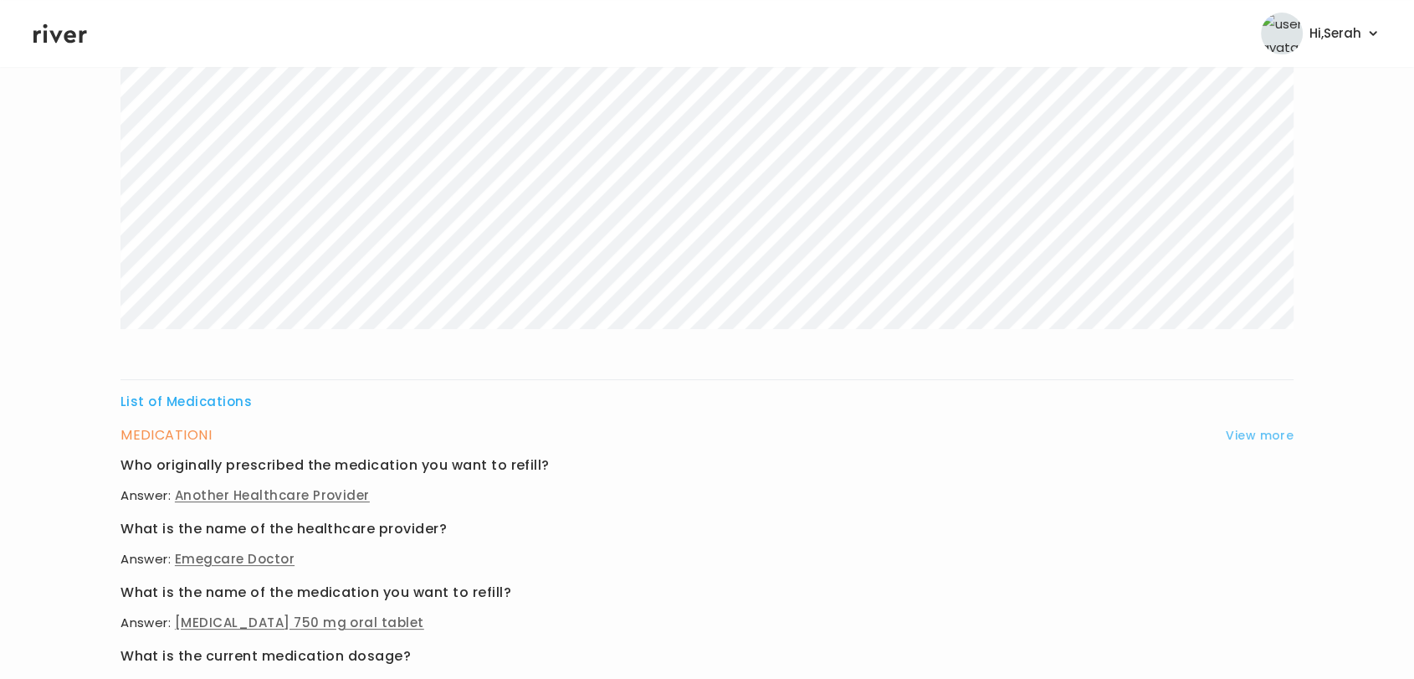
scroll to position [0, 0]
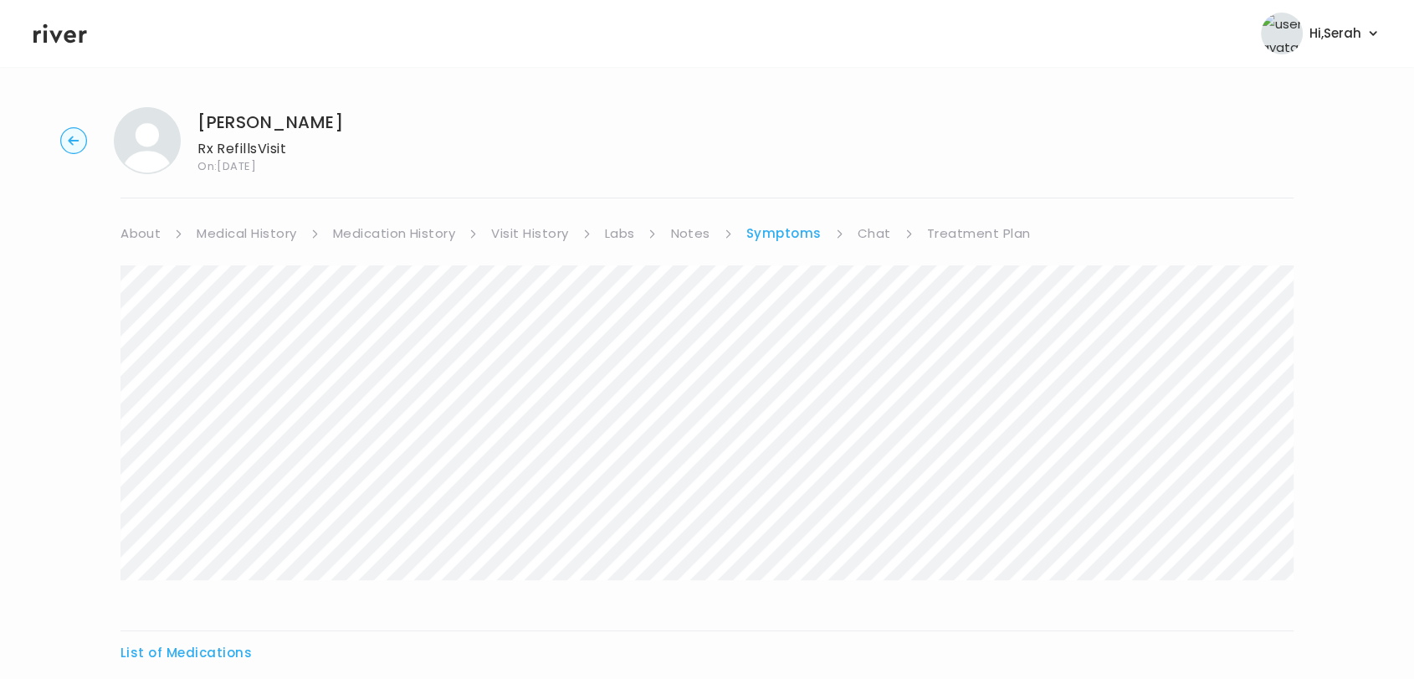
click at [407, 229] on link "Medication History" at bounding box center [394, 233] width 123 height 23
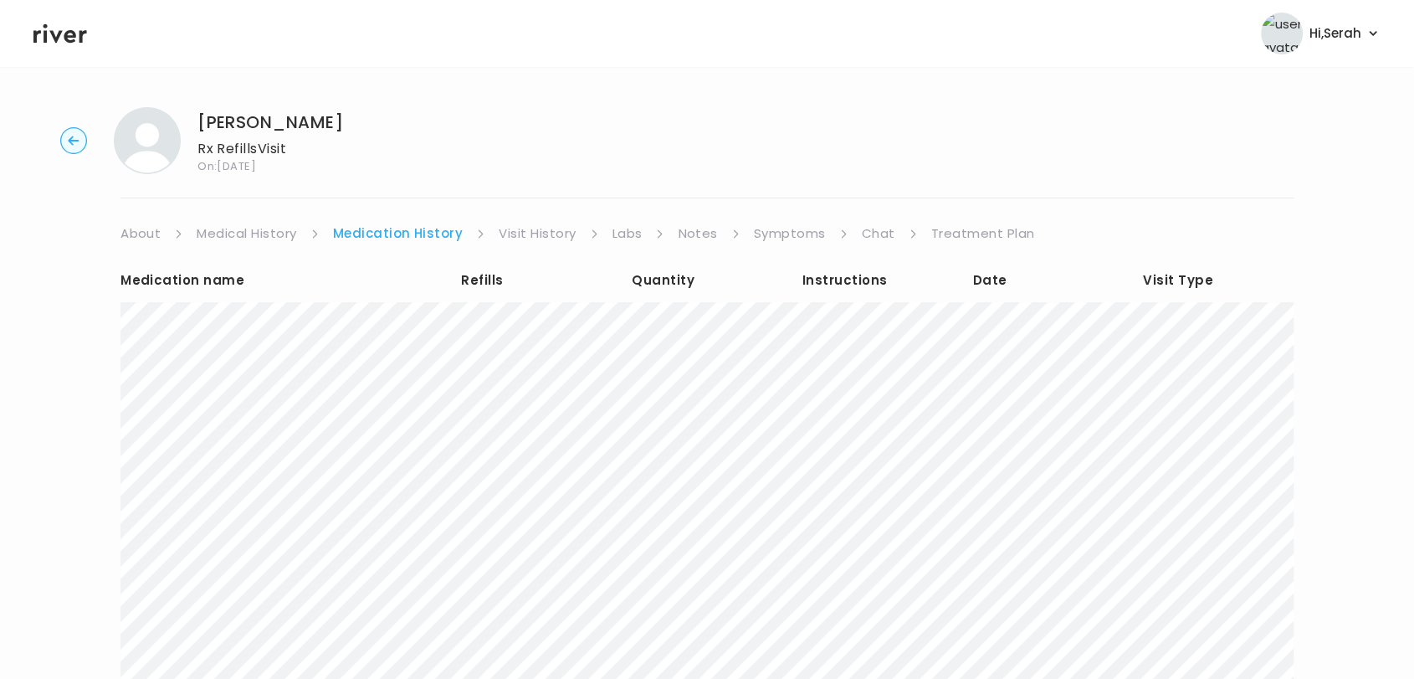
scroll to position [141, 0]
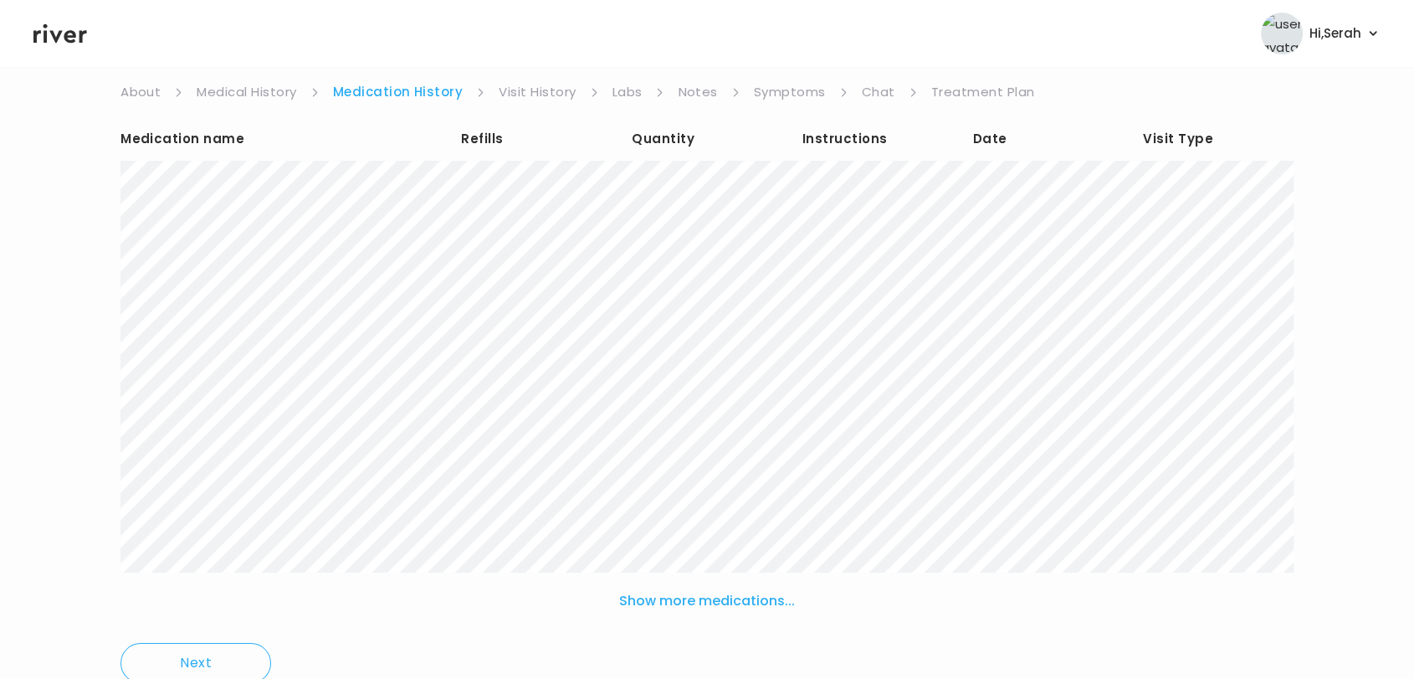
click at [685, 603] on button "Show more medications..." at bounding box center [707, 601] width 189 height 37
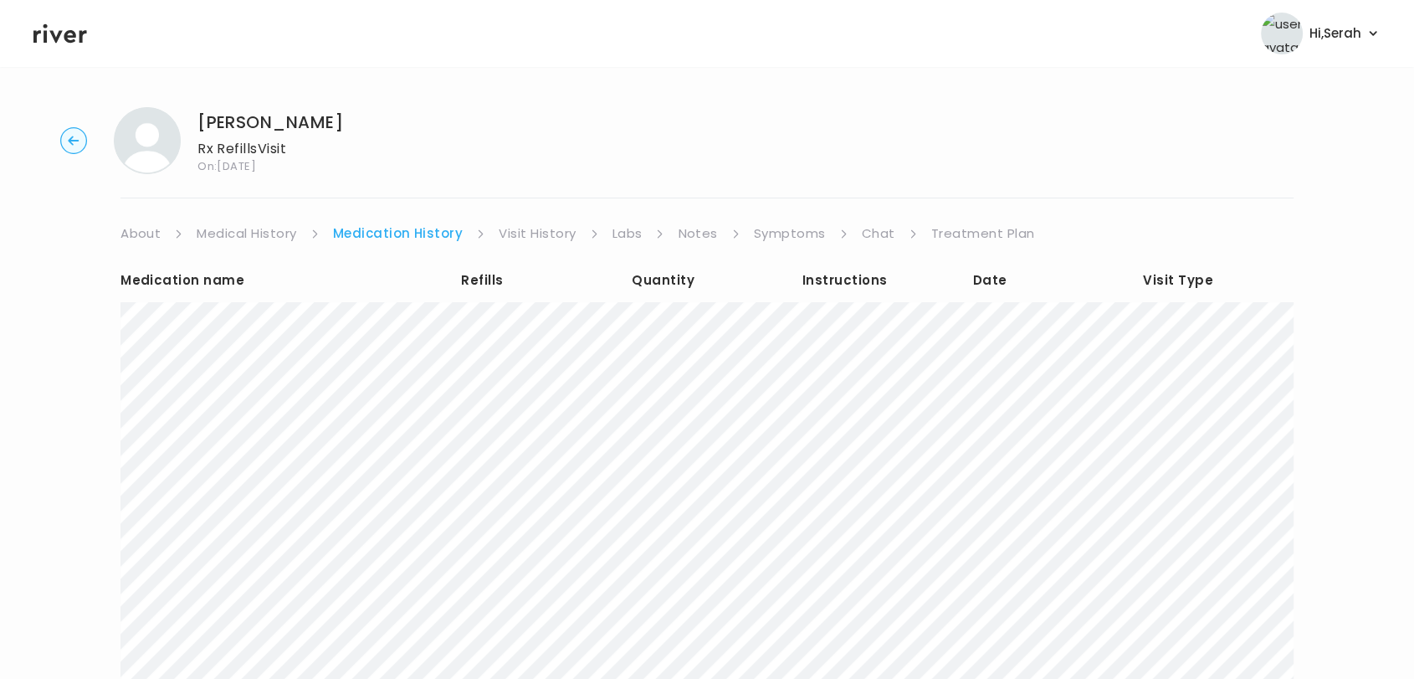
click at [790, 234] on link "Symptoms" at bounding box center [790, 233] width 72 height 23
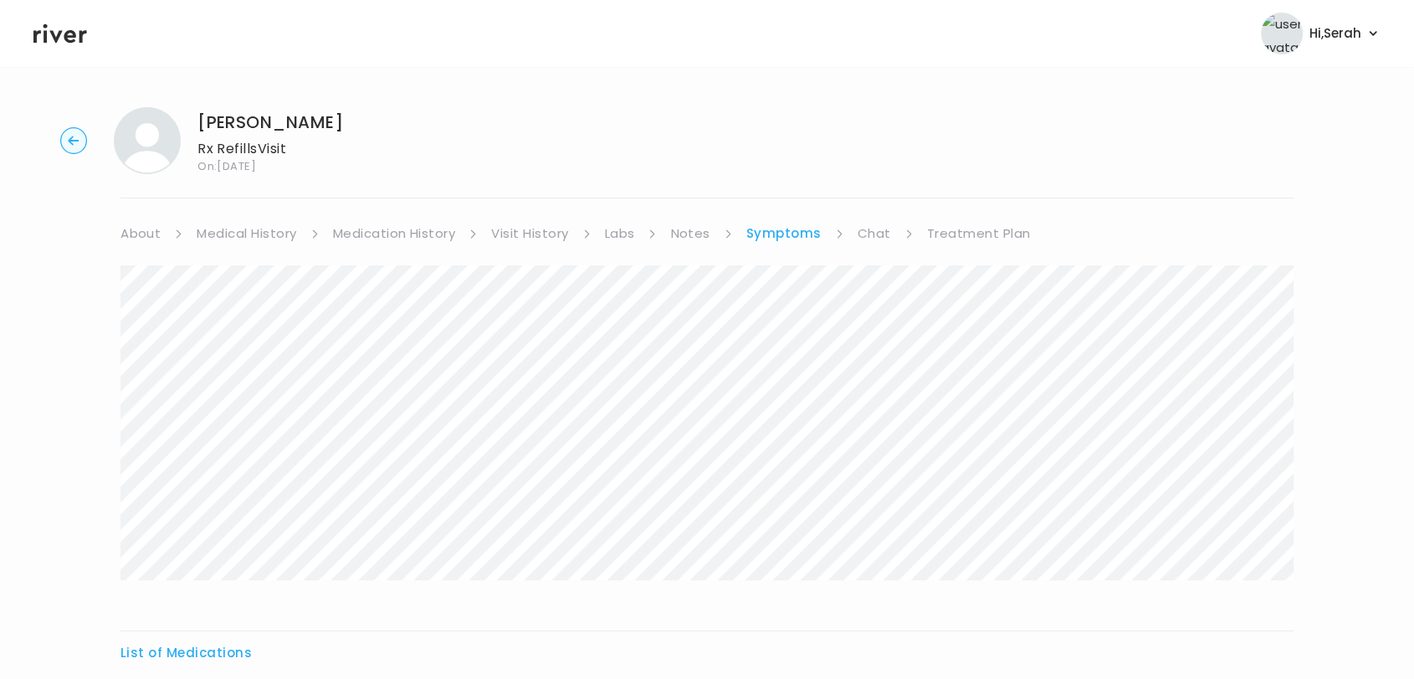
click at [398, 238] on link "Medication History" at bounding box center [394, 233] width 123 height 23
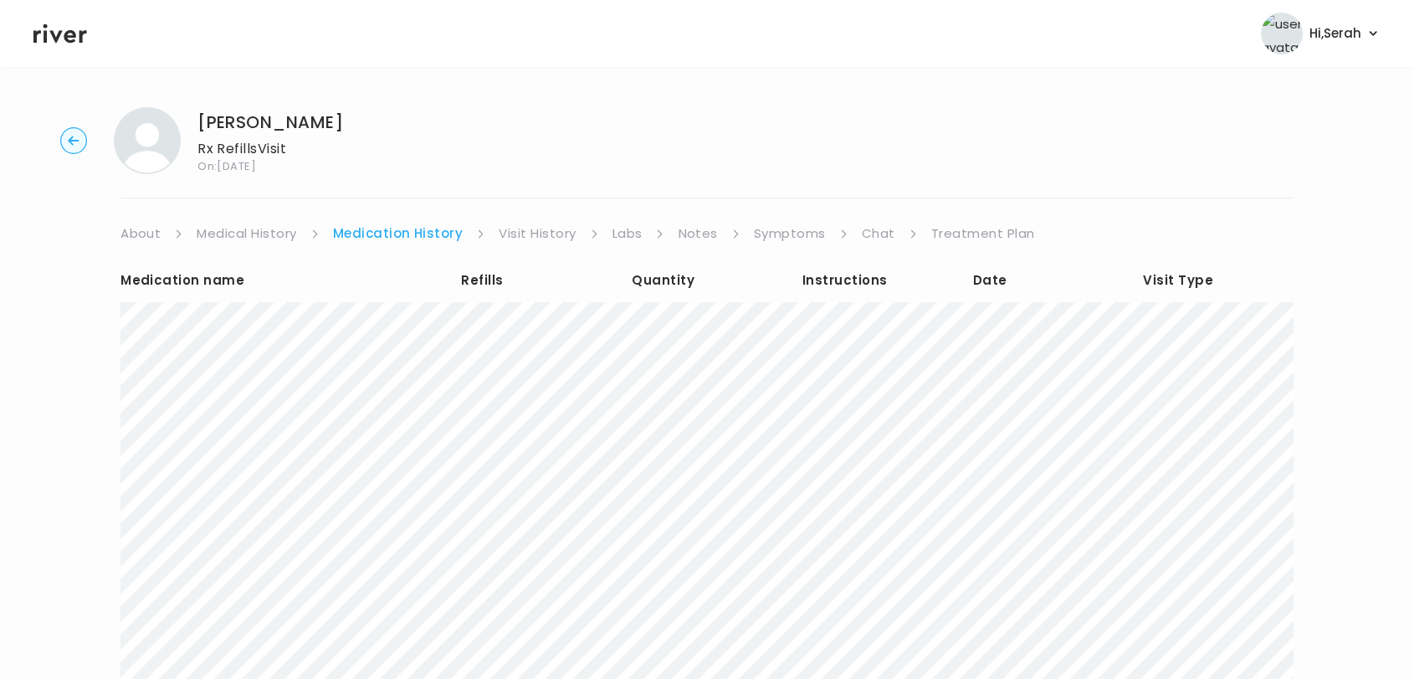
click at [875, 232] on link "Chat" at bounding box center [878, 233] width 33 height 23
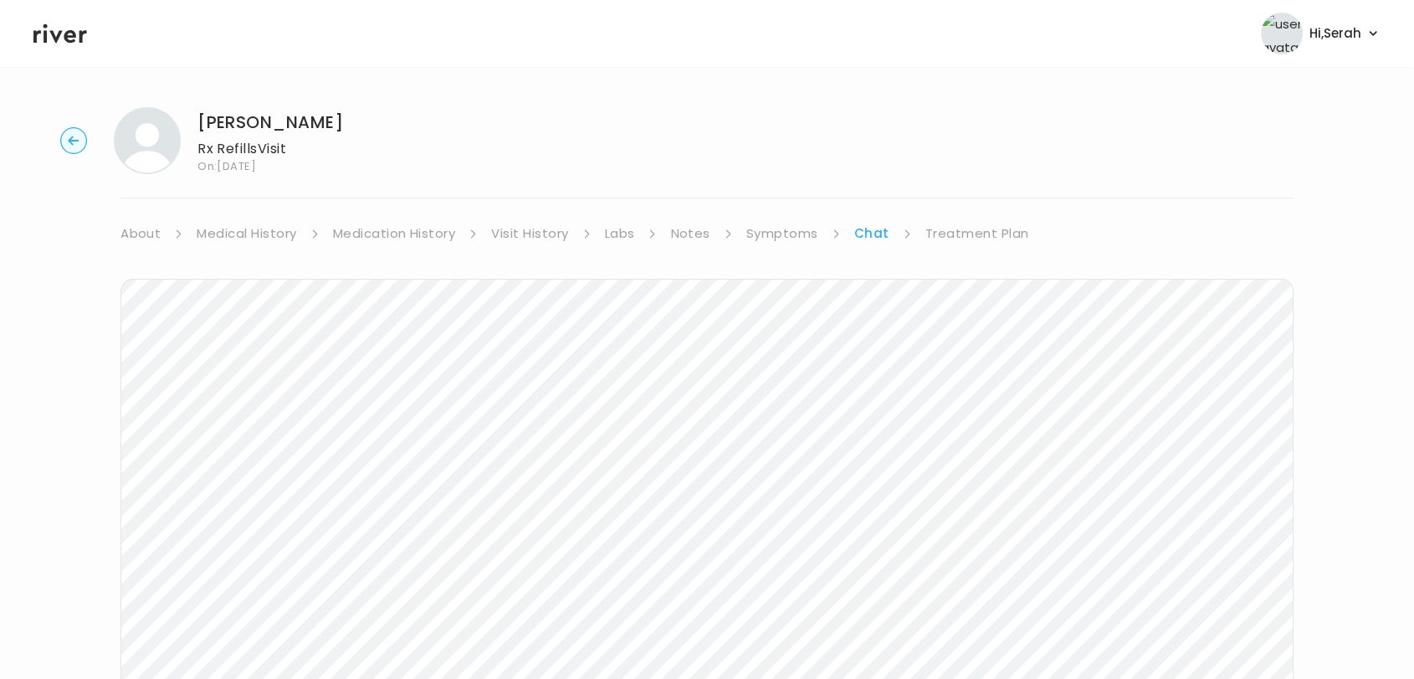
click at [408, 228] on link "Medication History" at bounding box center [394, 233] width 123 height 23
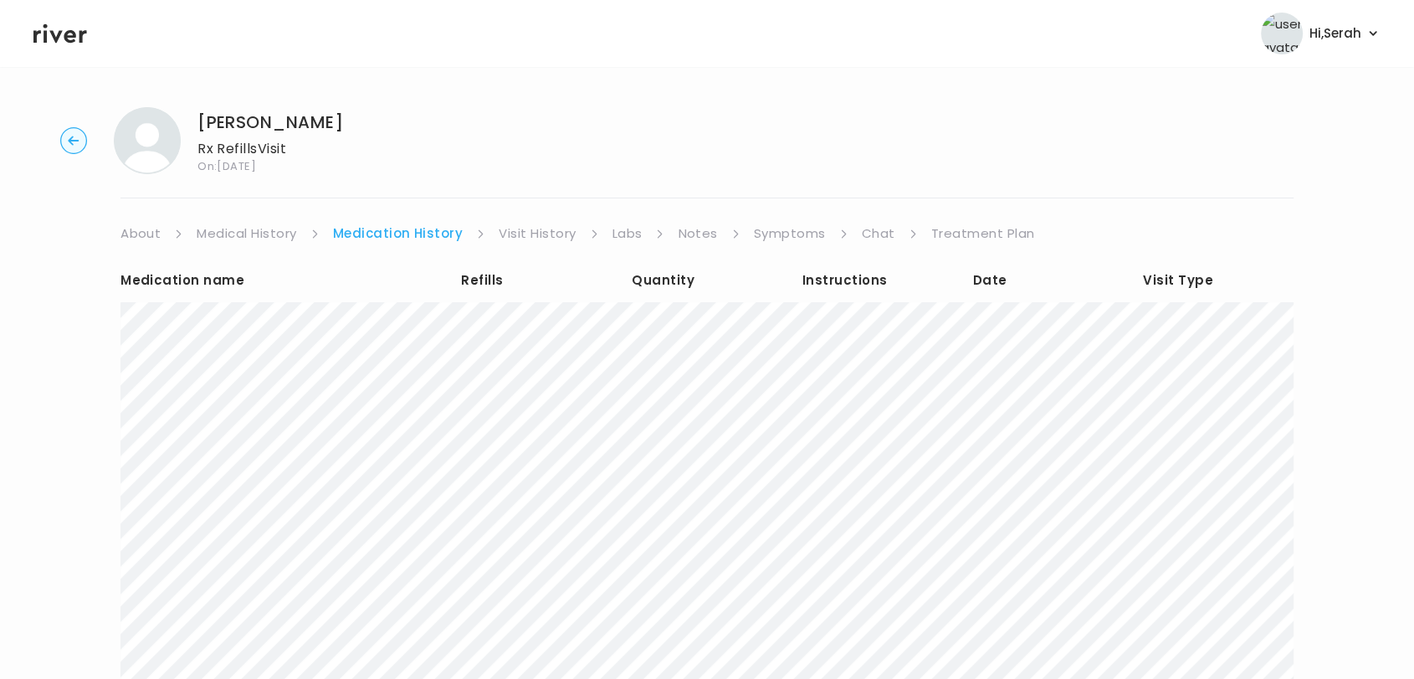
click at [559, 232] on link "Visit History" at bounding box center [537, 233] width 77 height 23
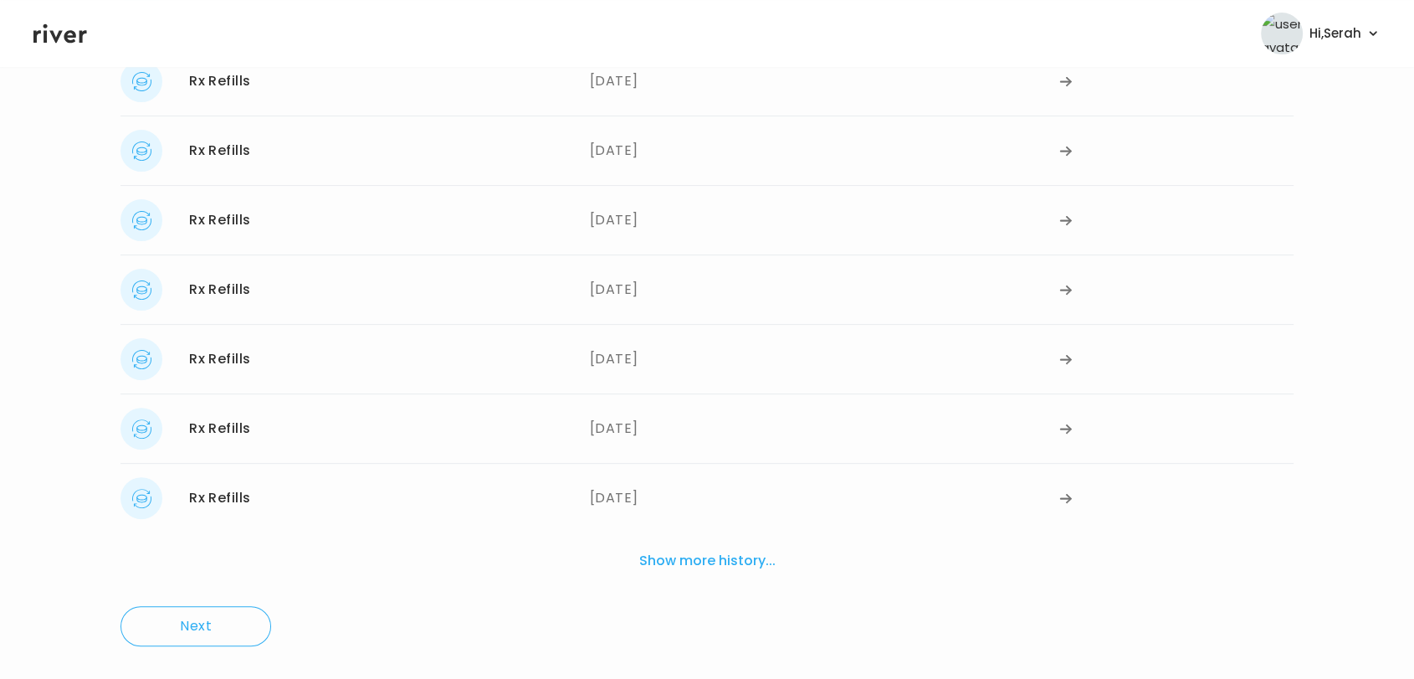
scroll to position [429, 0]
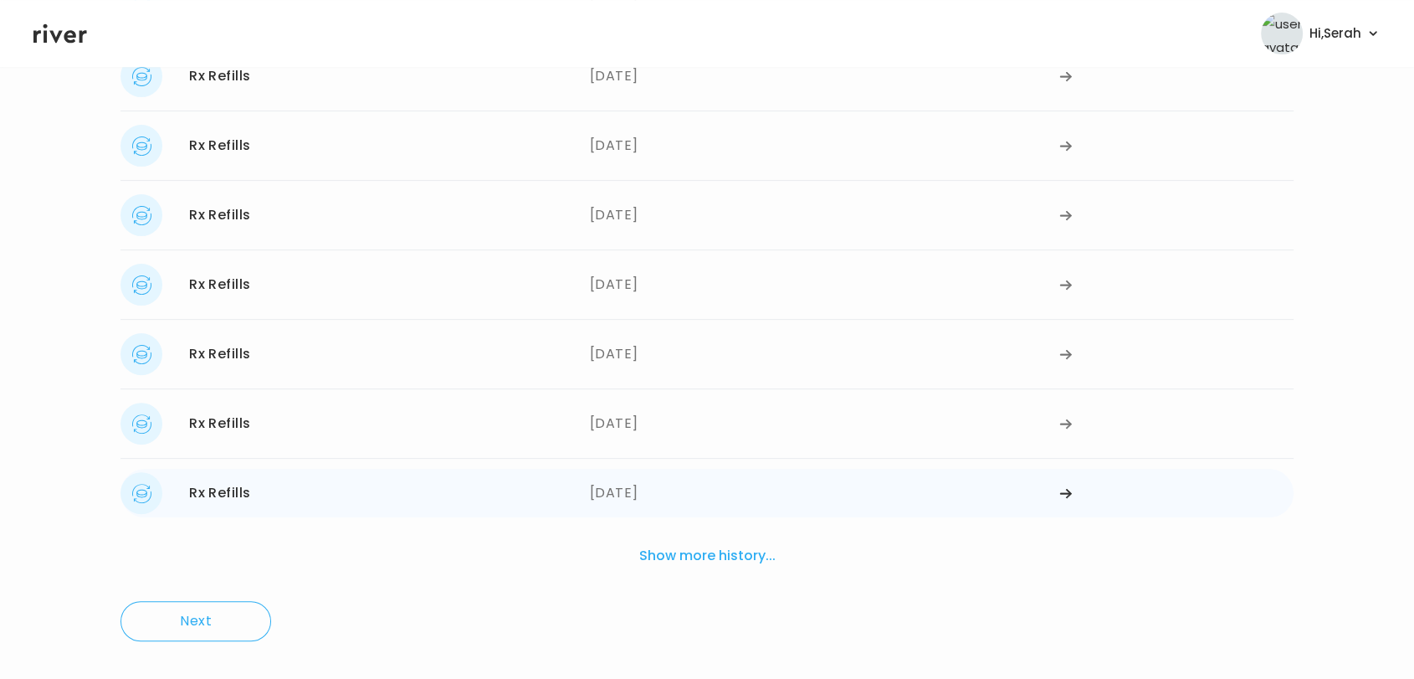
click at [601, 495] on div "11/20/2024" at bounding box center [825, 493] width 470 height 42
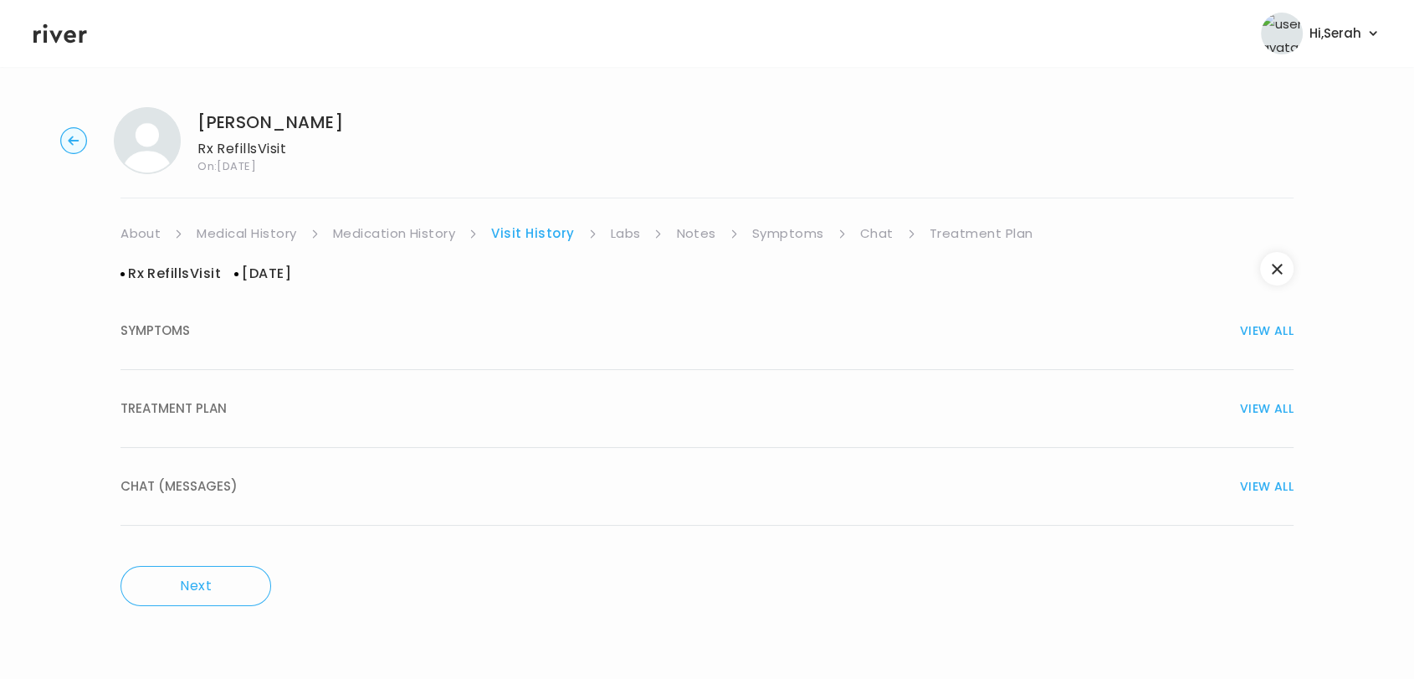
scroll to position [0, 0]
click at [480, 495] on div "CHAT (MESSAGES) VIEW ALL" at bounding box center [715, 486] width 1188 height 23
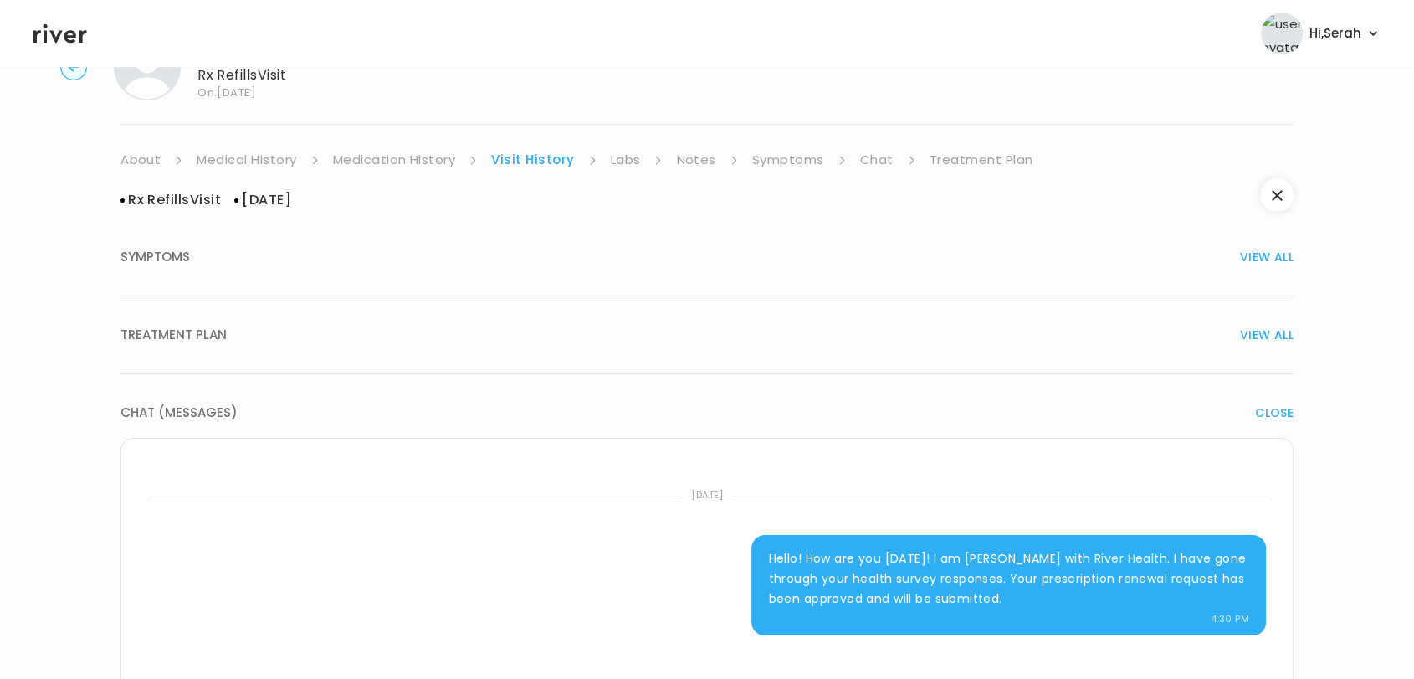
scroll to position [69, 0]
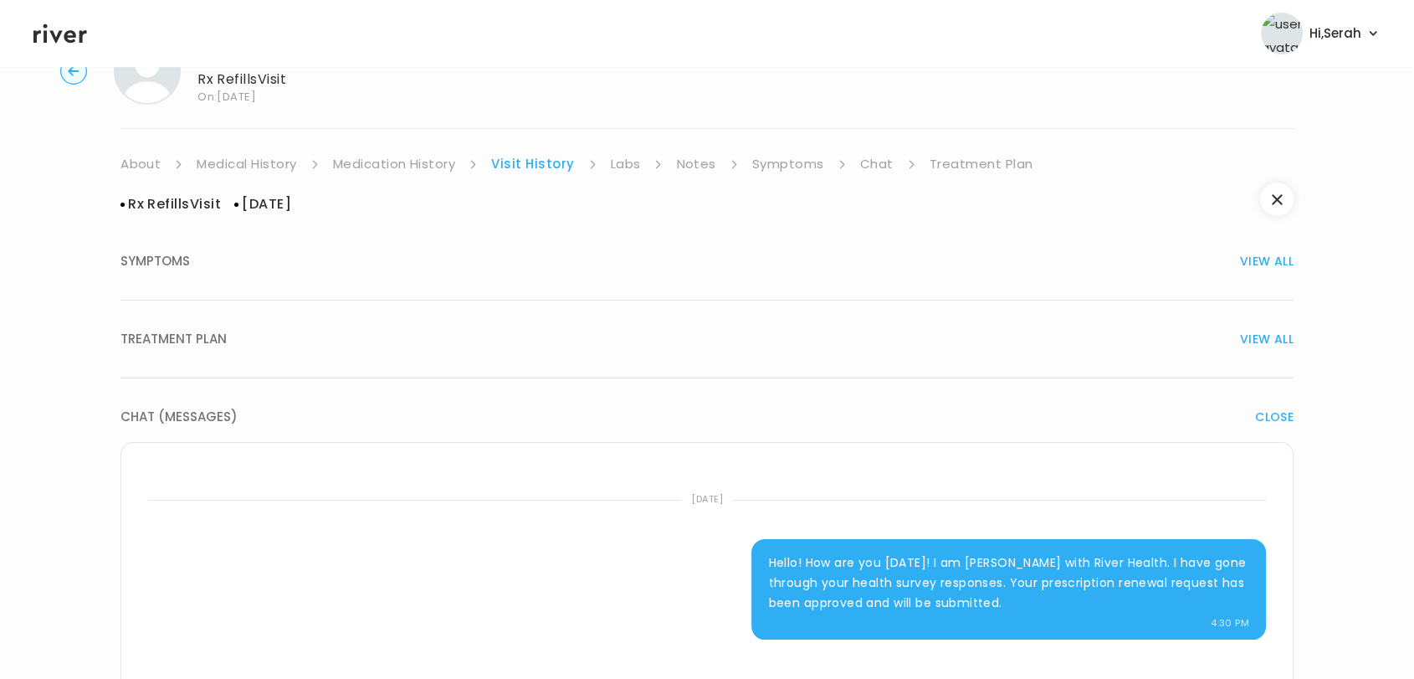
click at [74, 74] on circle "button" at bounding box center [74, 72] width 26 height 26
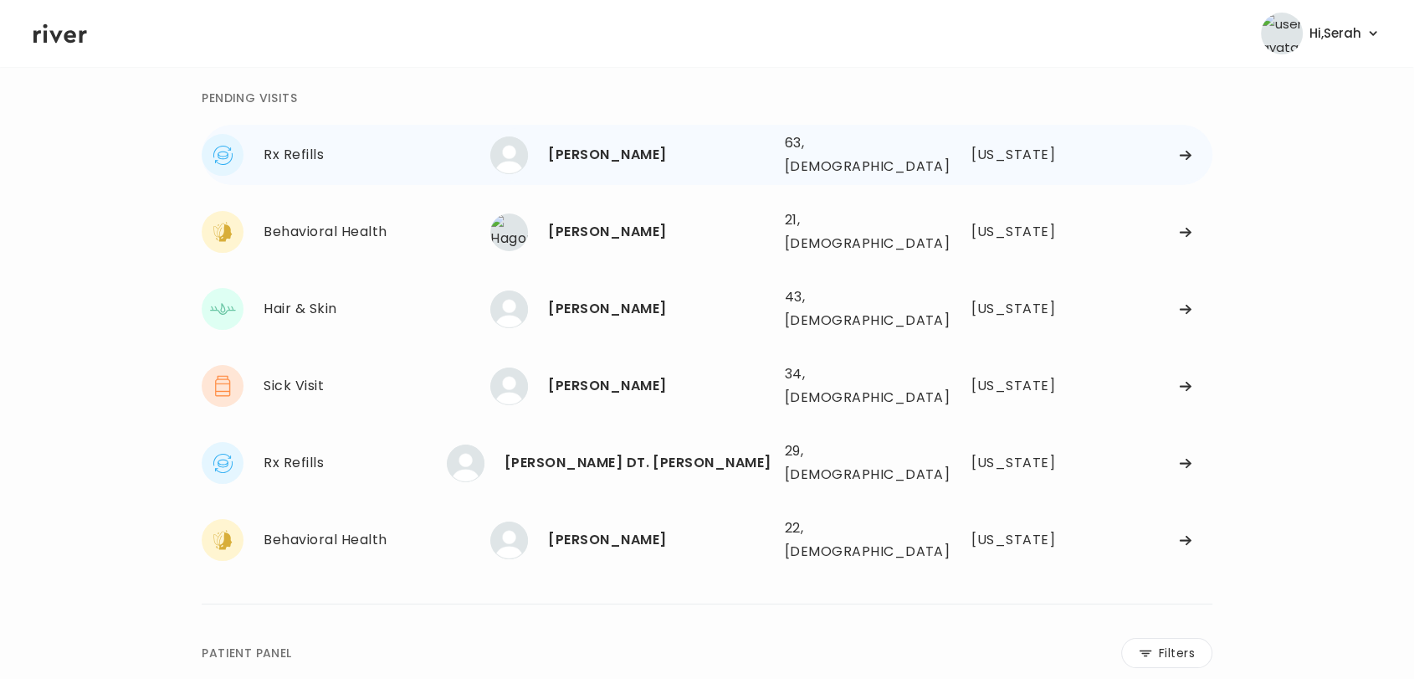
click at [576, 149] on div "TOMMY JENKINS" at bounding box center [659, 154] width 223 height 23
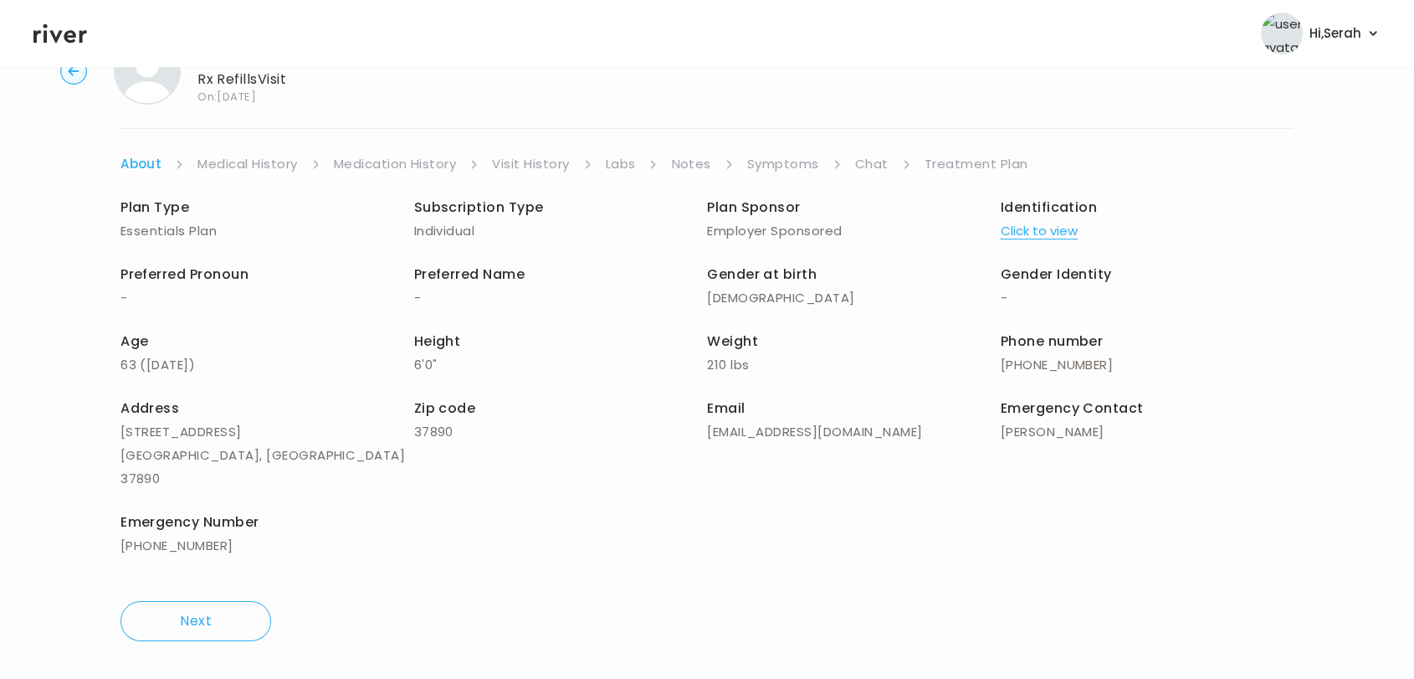
scroll to position [48, 0]
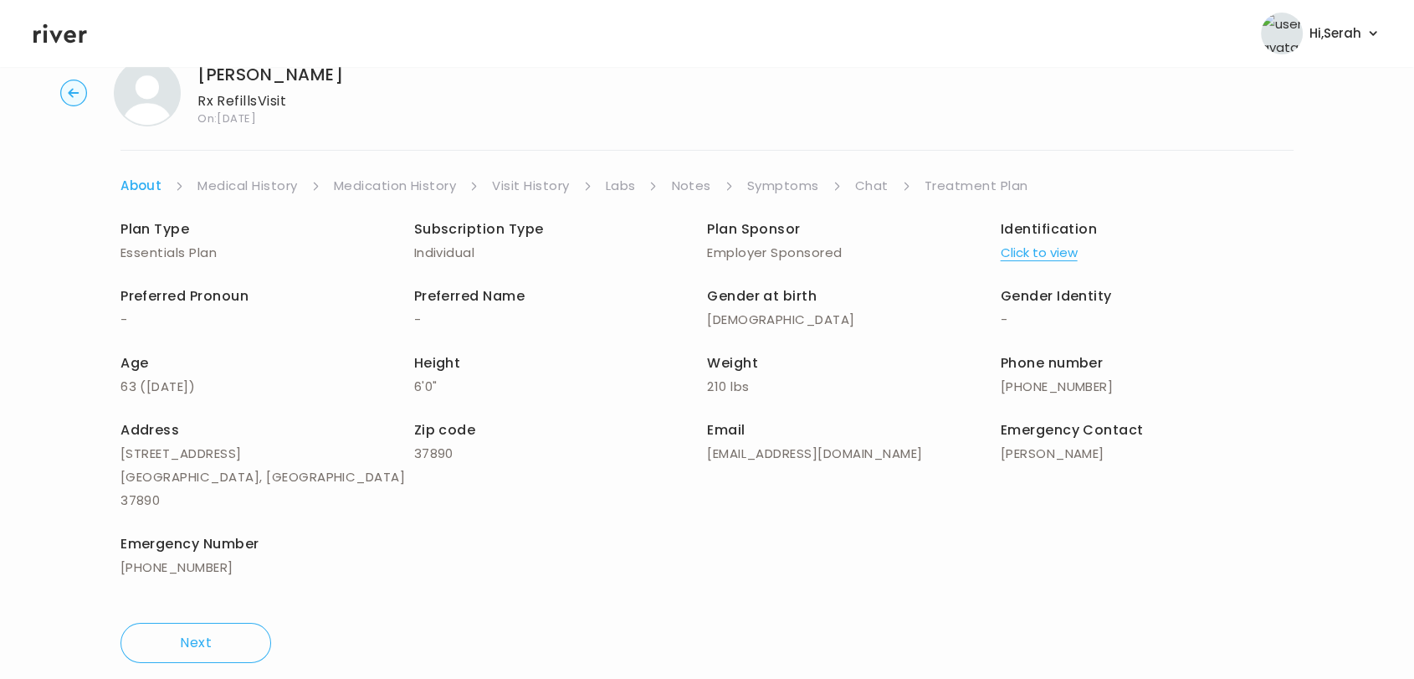
click at [410, 181] on link "Medication History" at bounding box center [395, 185] width 123 height 23
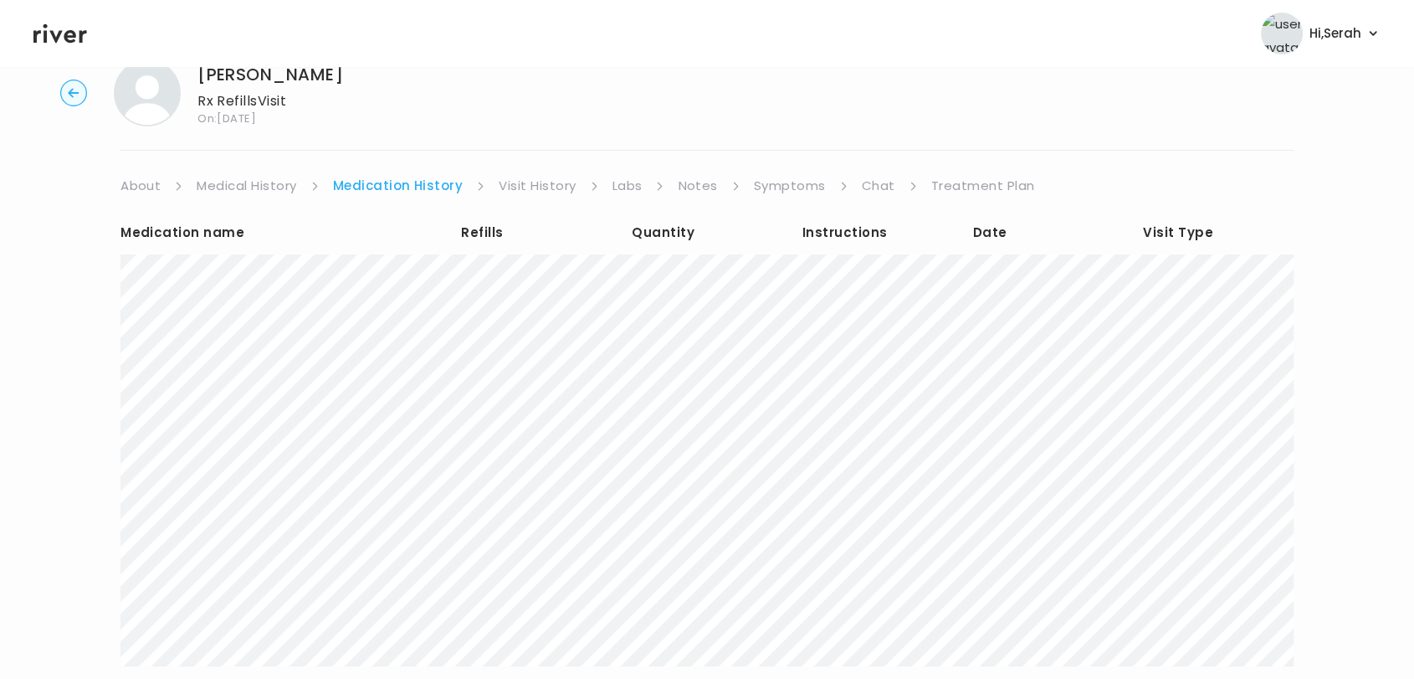
scroll to position [208, 0]
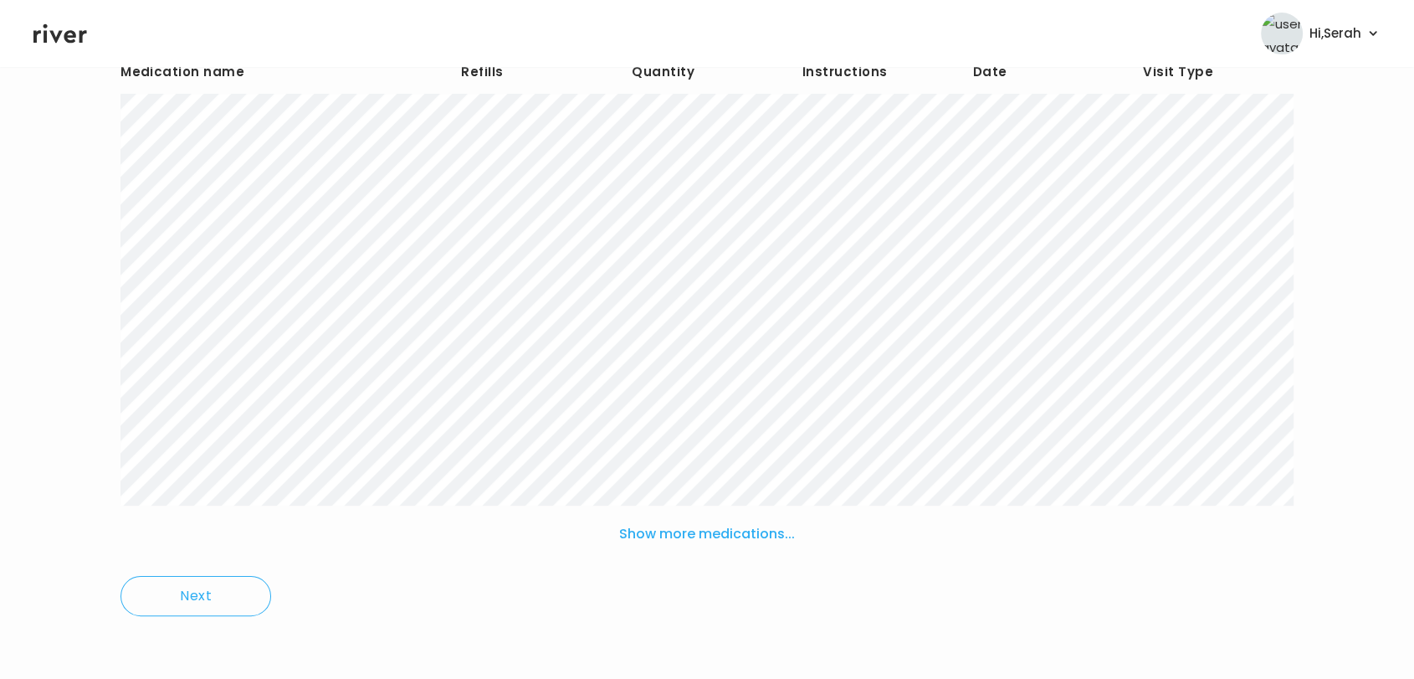
click at [683, 546] on button "Show more medications..." at bounding box center [707, 534] width 189 height 37
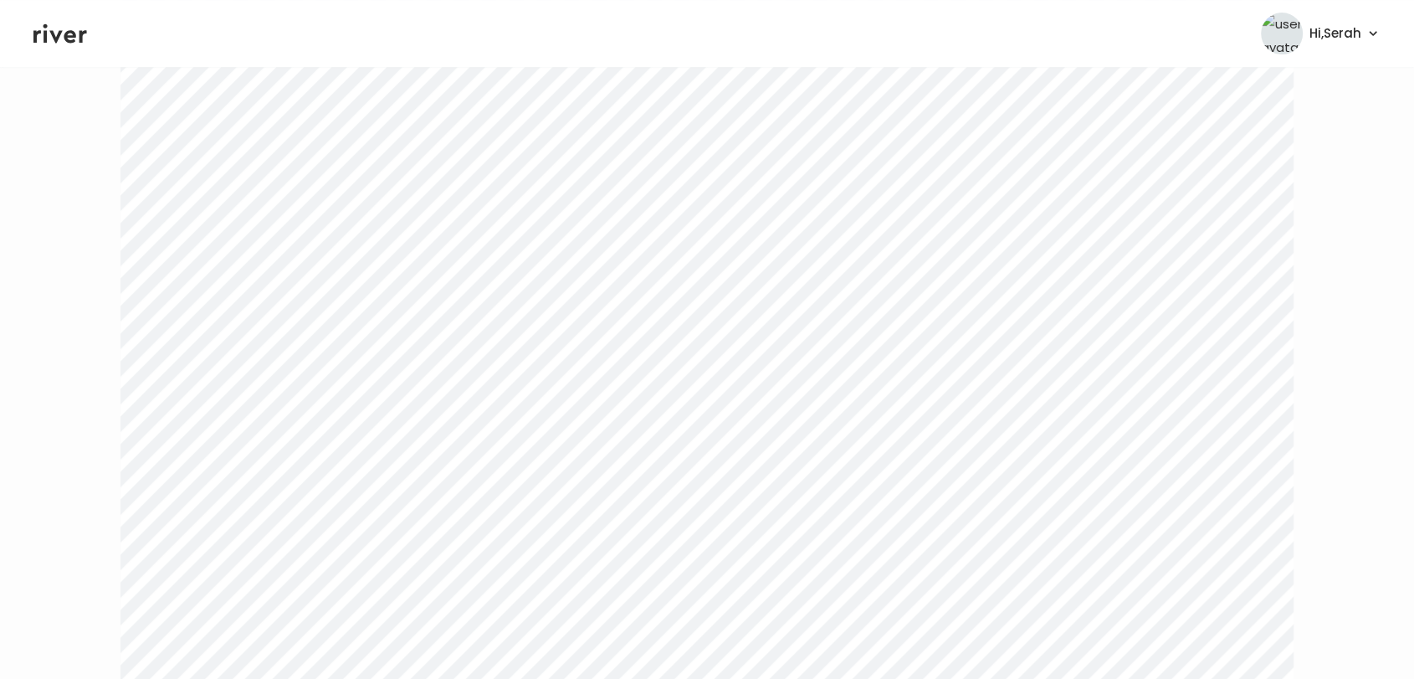
scroll to position [0, 0]
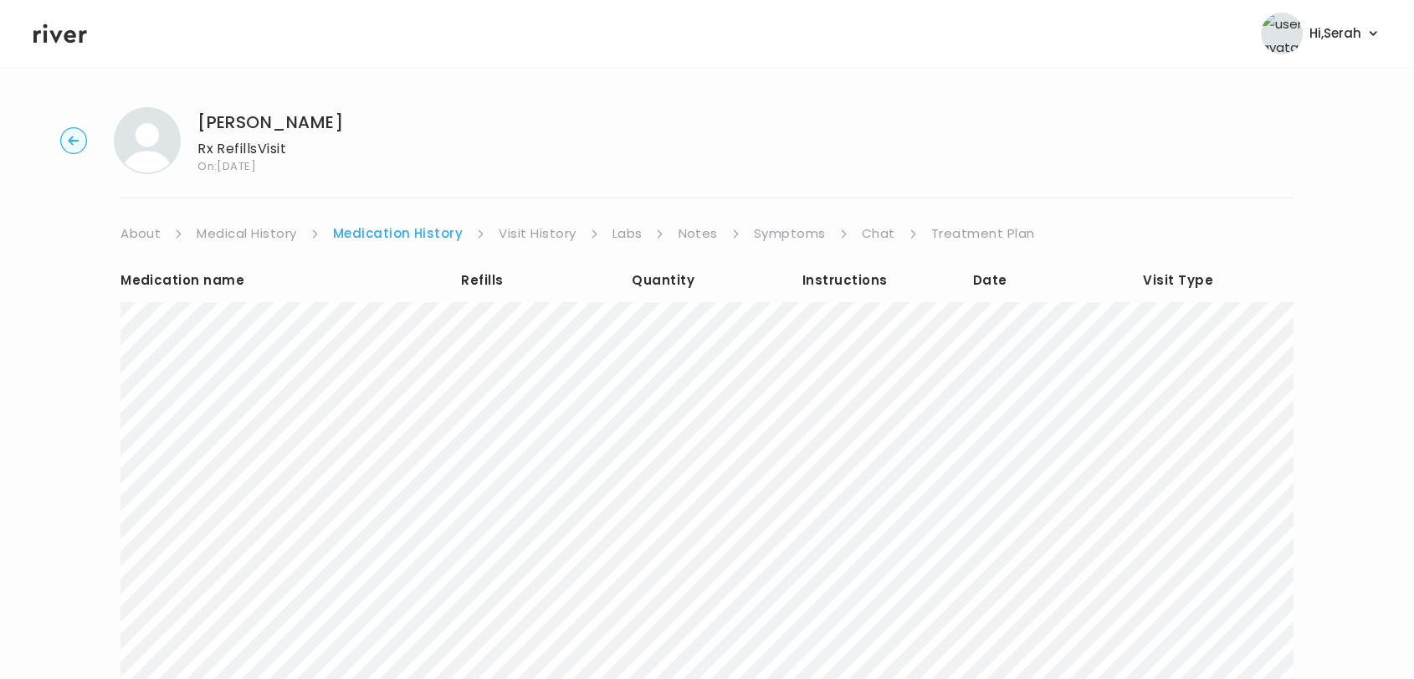
click at [547, 236] on link "Visit History" at bounding box center [537, 233] width 77 height 23
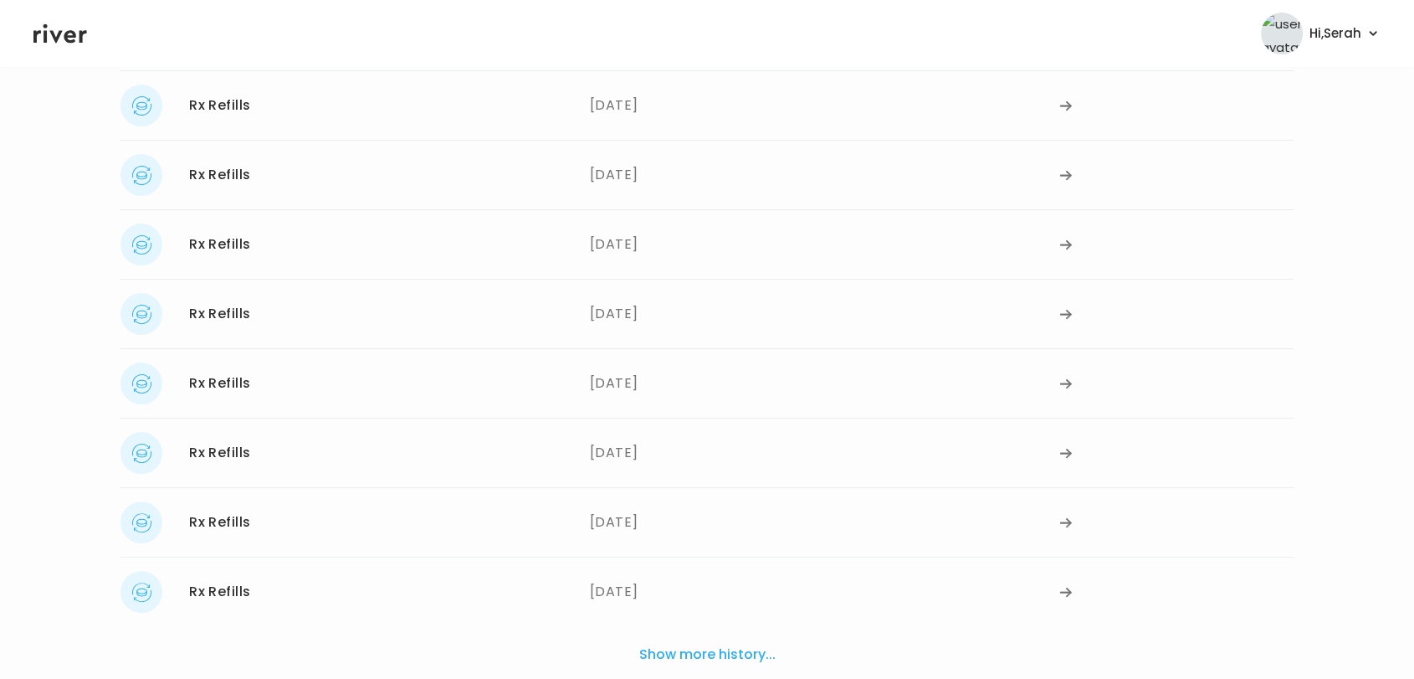
scroll to position [429, 0]
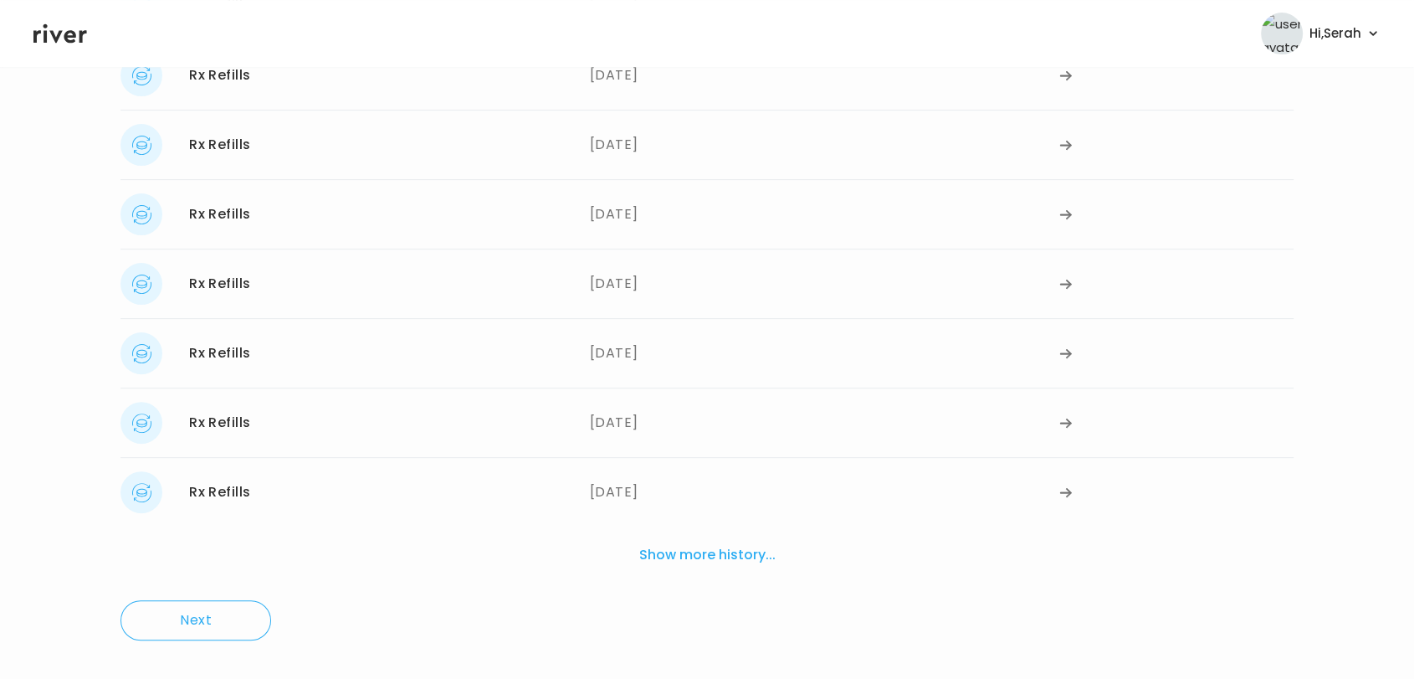
click at [508, 403] on div "Rx Refills 11/20/2024" at bounding box center [356, 423] width 470 height 42
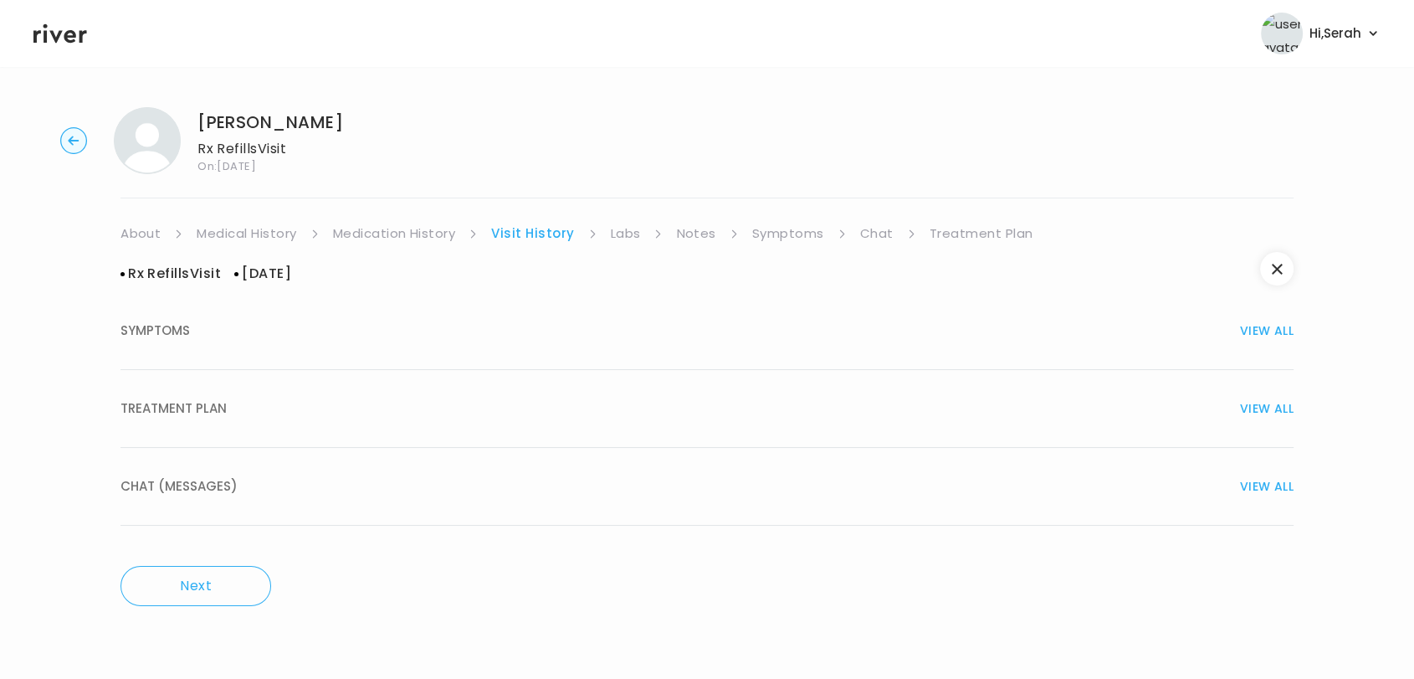
scroll to position [0, 0]
click at [473, 499] on button "CHAT (MESSAGES) VIEW ALL" at bounding box center [715, 487] width 1188 height 78
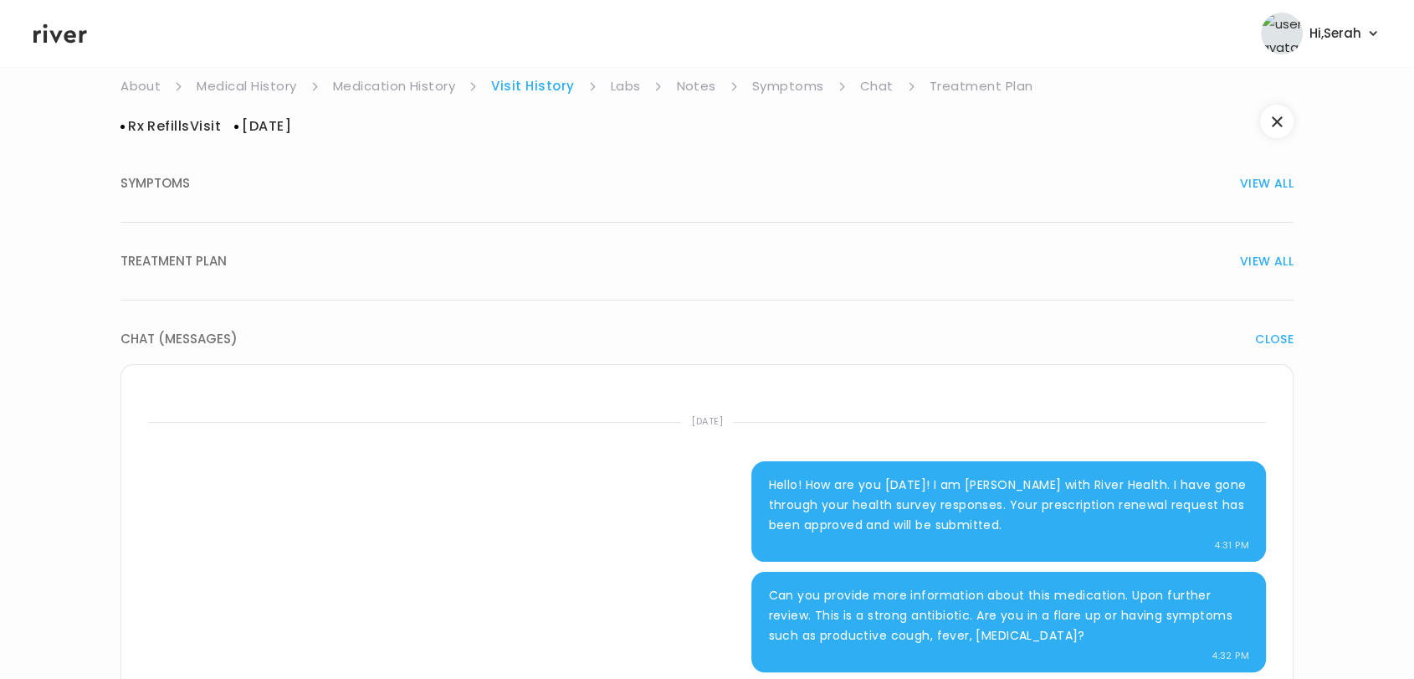
scroll to position [111, 0]
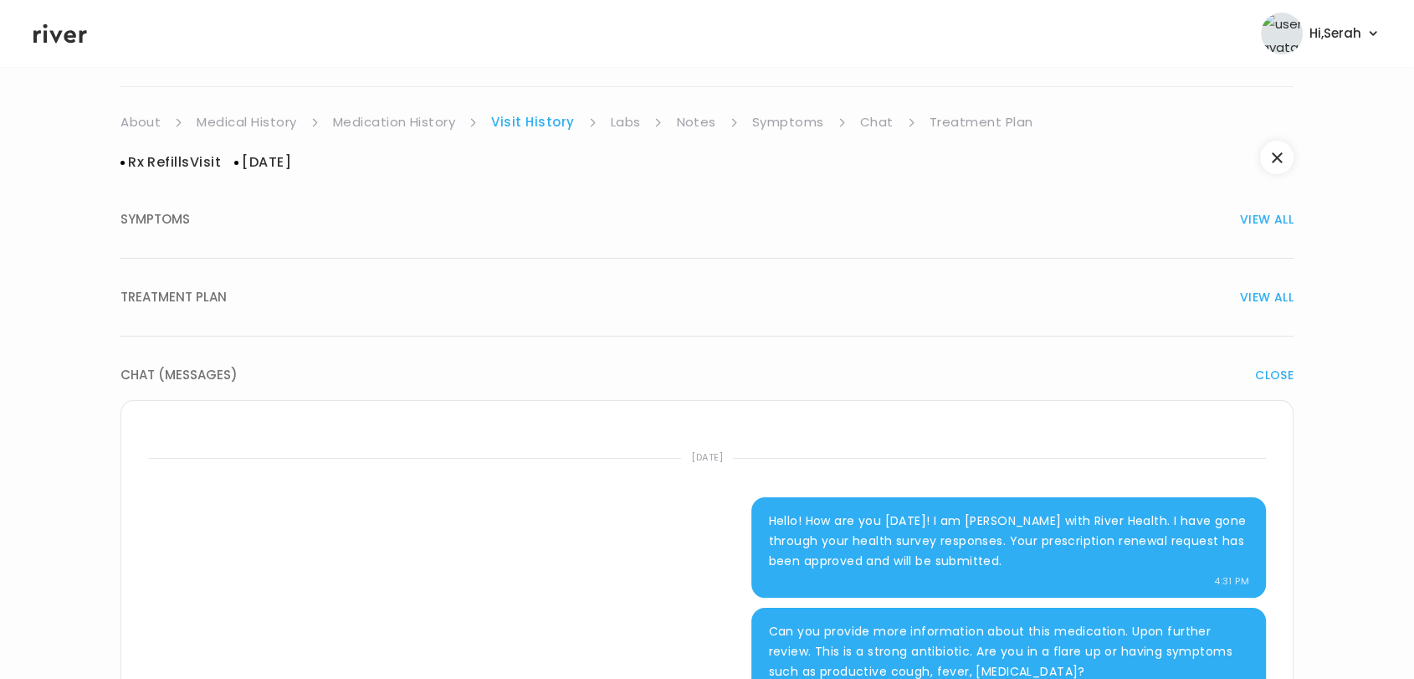
click at [860, 129] on link "Chat" at bounding box center [876, 121] width 33 height 23
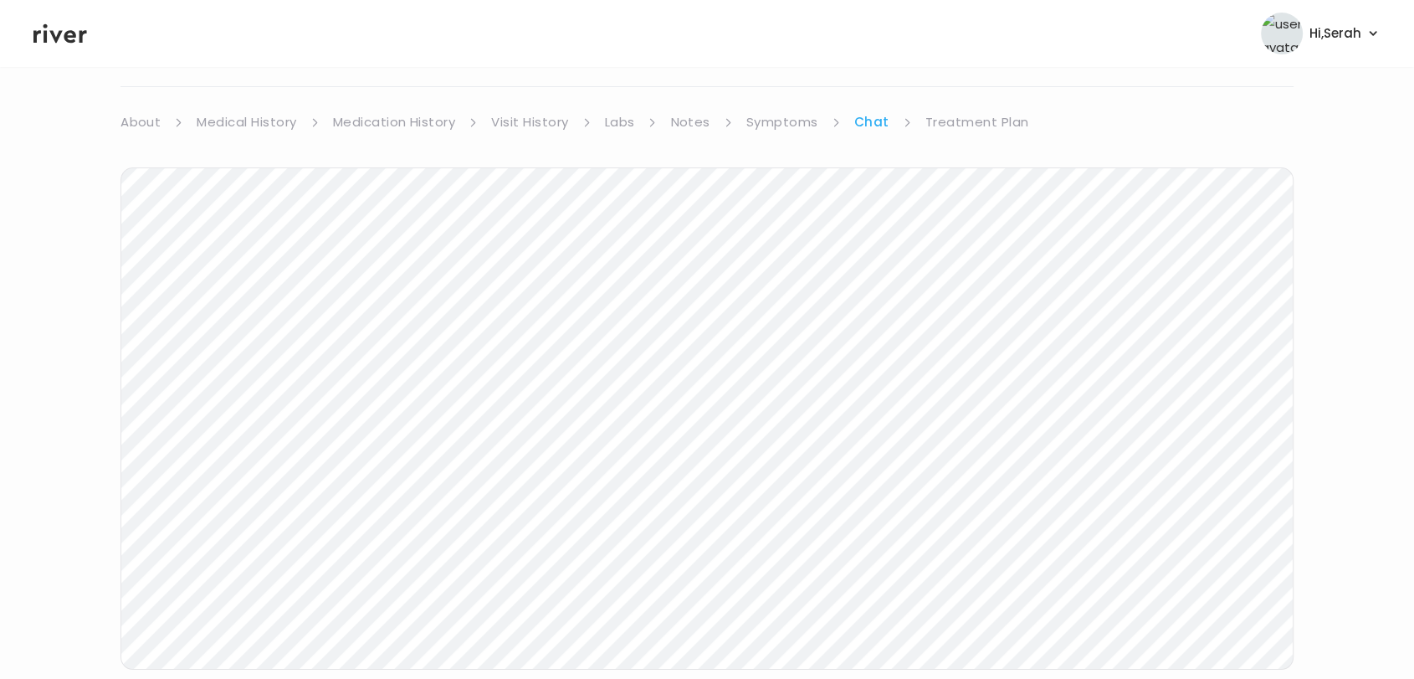
scroll to position [251, 0]
click at [57, 29] on icon at bounding box center [60, 33] width 54 height 25
